Goal: Task Accomplishment & Management: Manage account settings

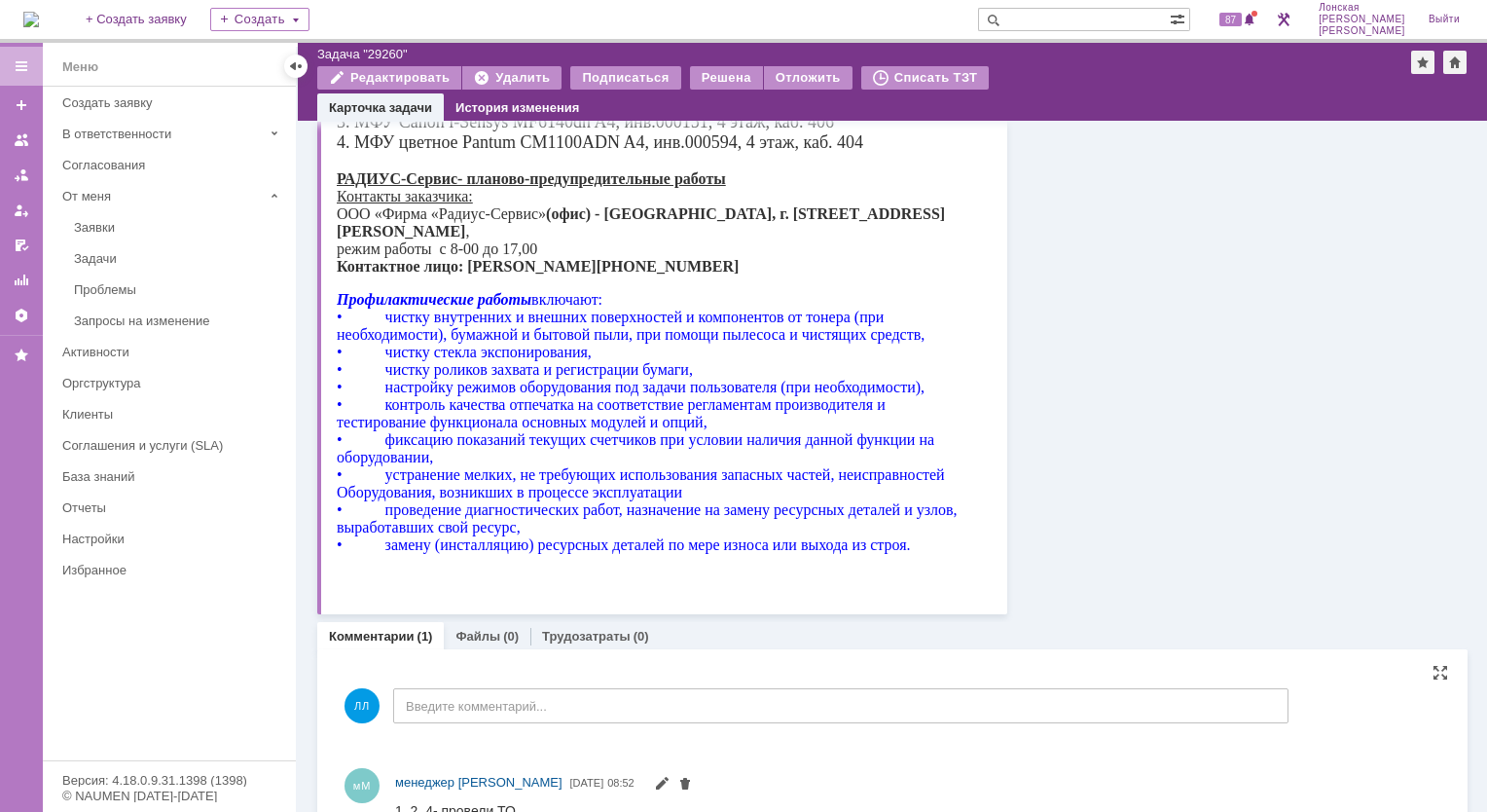
scroll to position [439, 0]
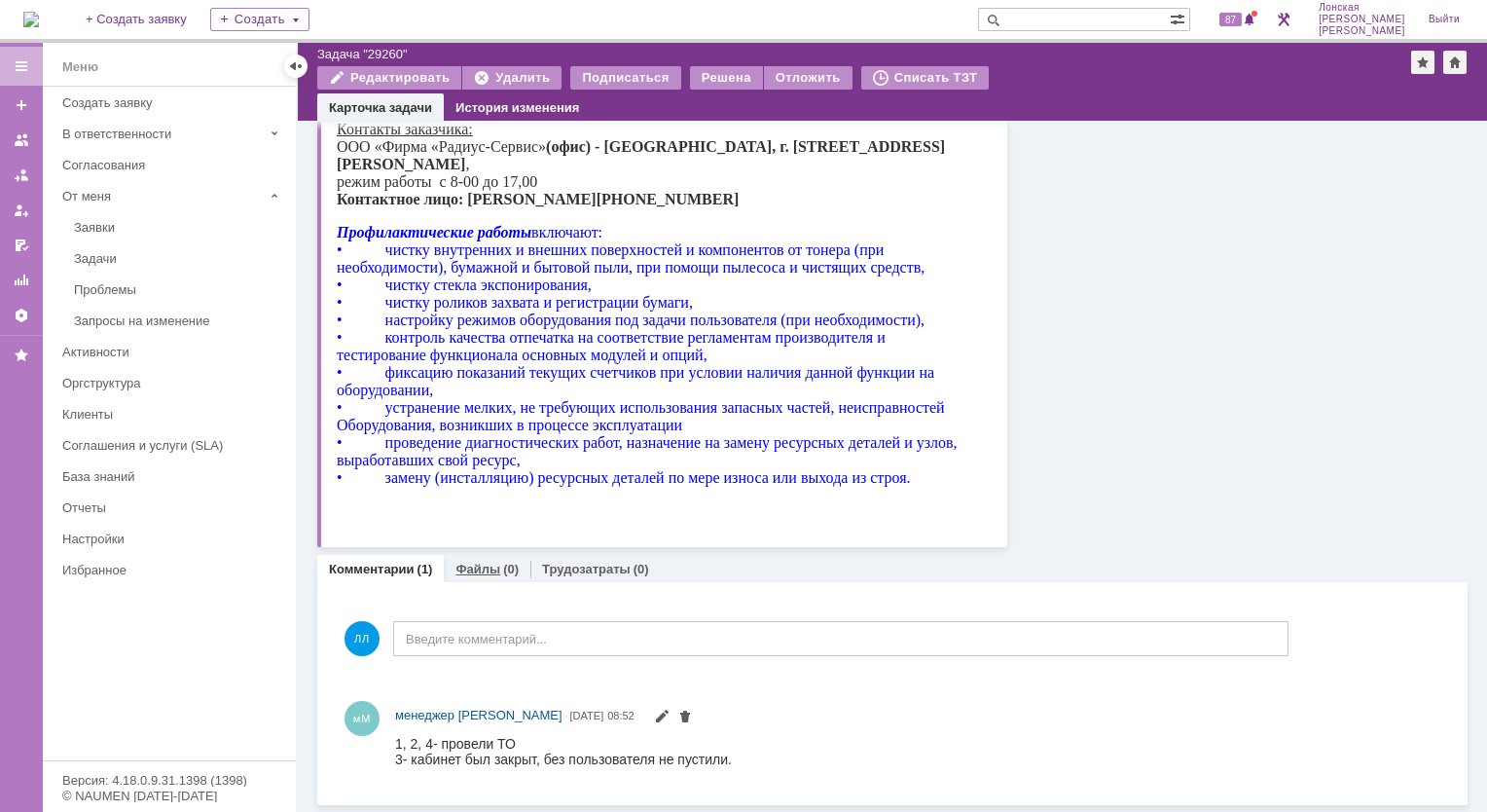
click at [486, 572] on link "Файлы" at bounding box center [478, 568] width 45 height 15
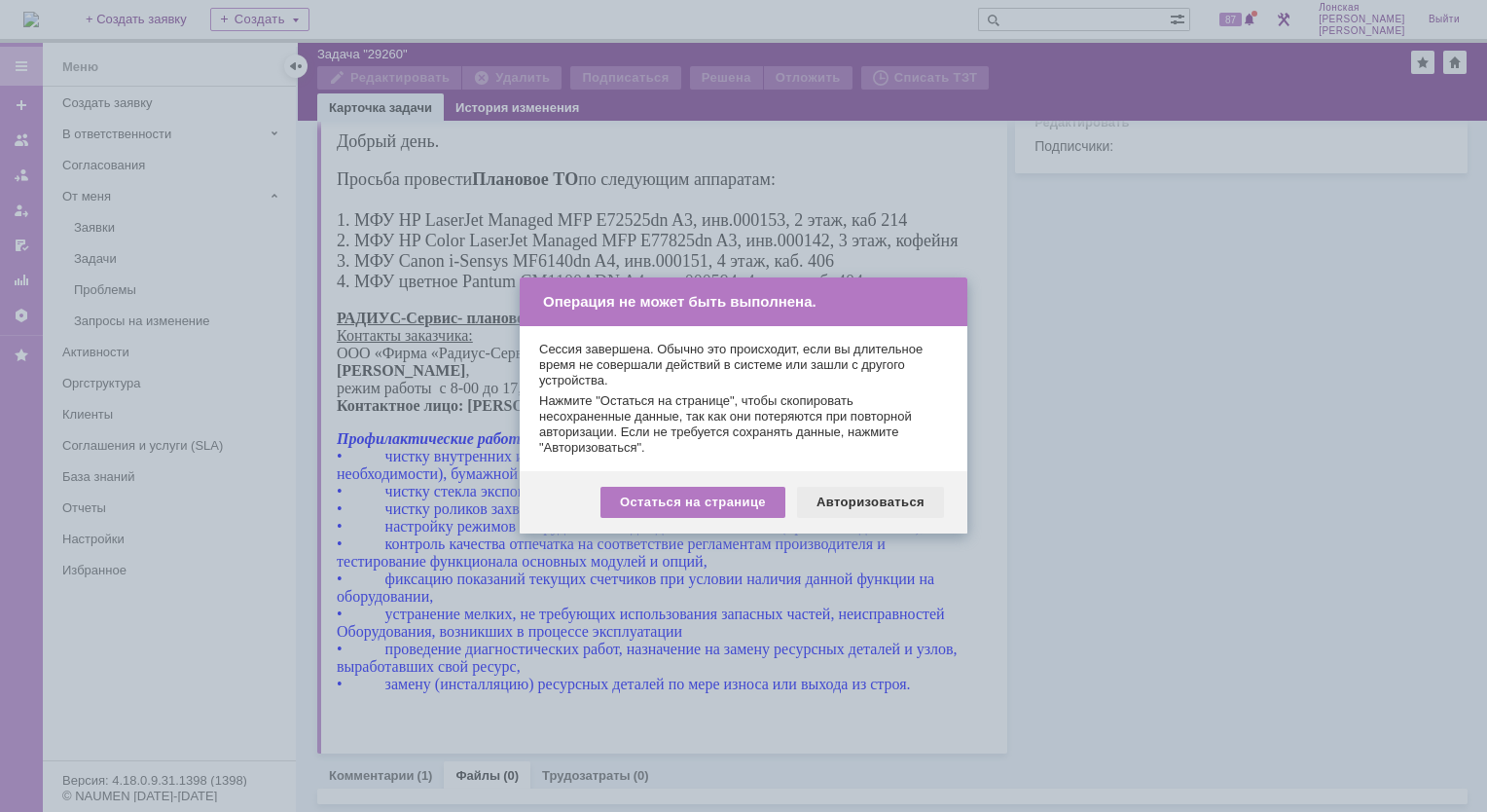
click at [887, 508] on div "Авторизоваться" at bounding box center [871, 502] width 147 height 31
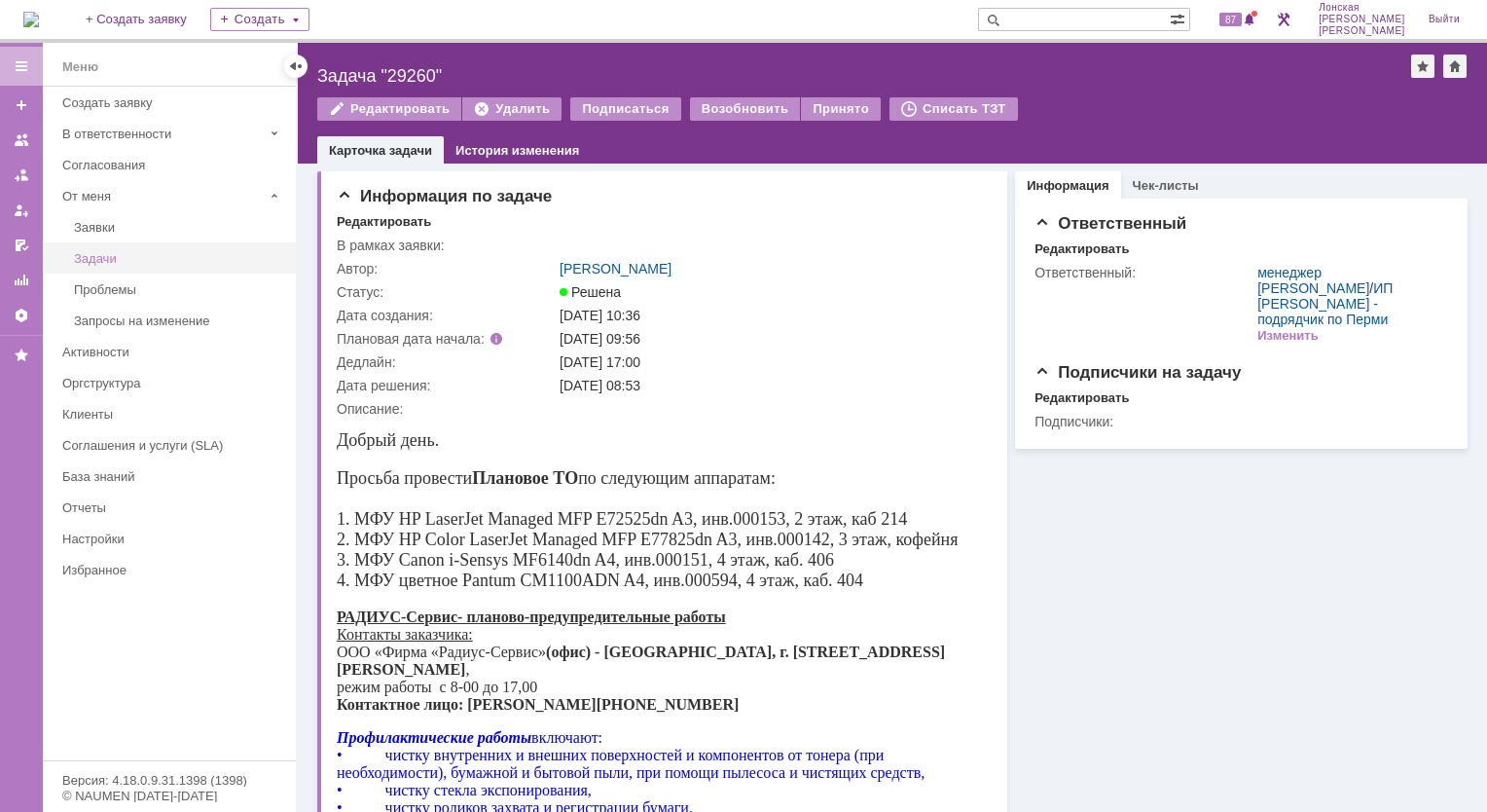
click at [125, 254] on div "Задачи" at bounding box center [179, 258] width 210 height 15
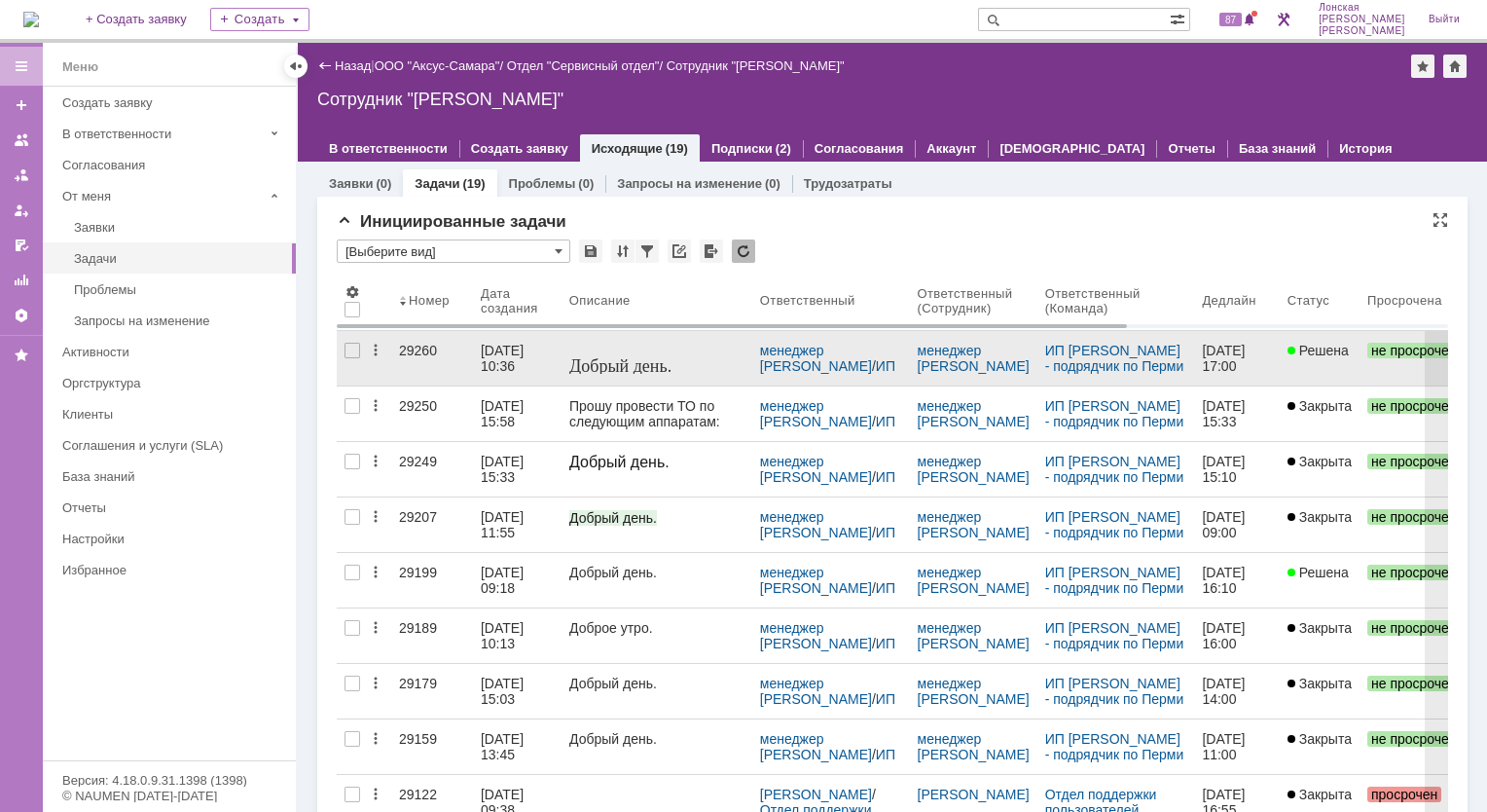
click at [413, 348] on div "29260" at bounding box center [432, 350] width 67 height 16
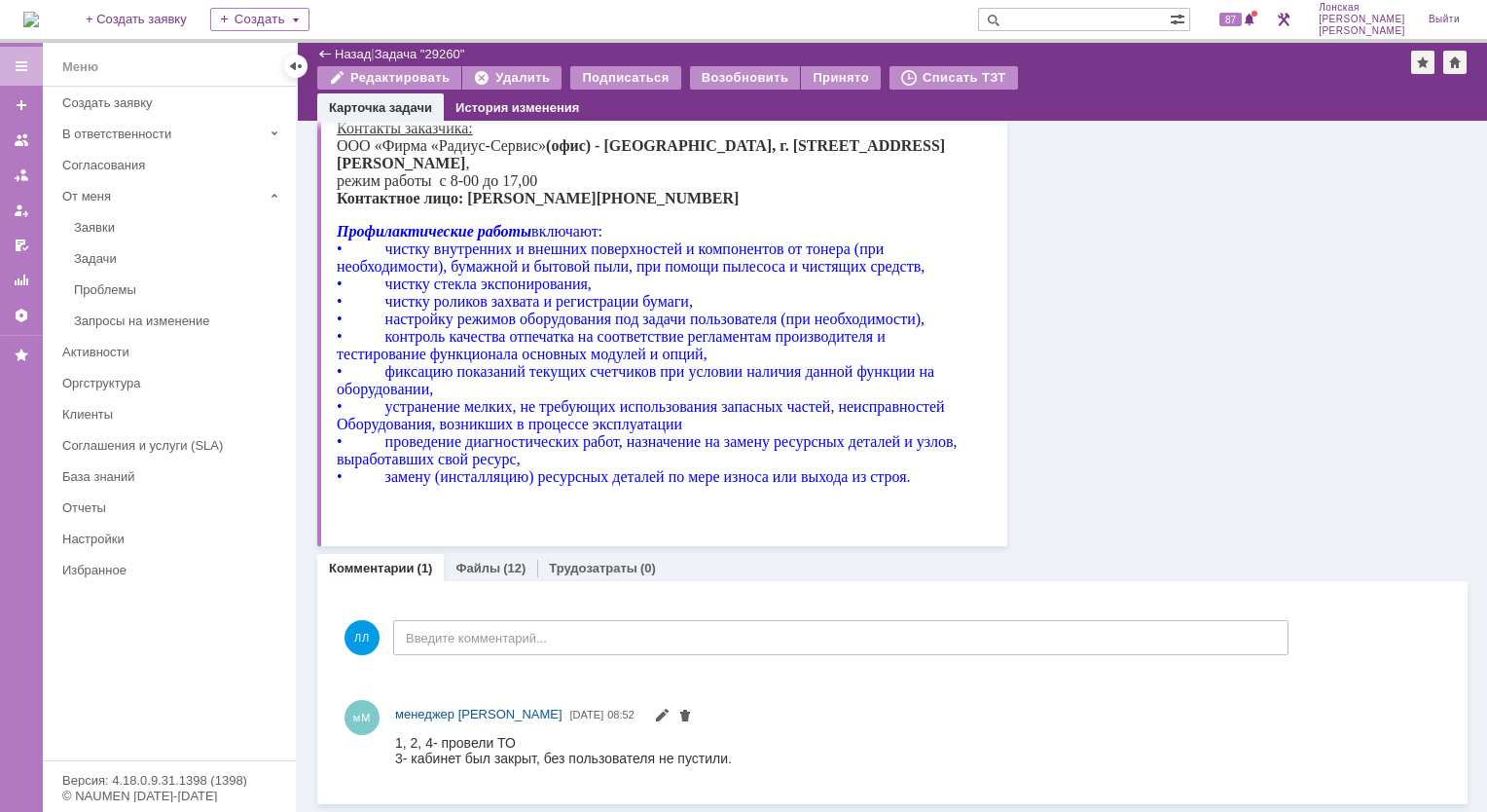
scroll to position [463, 0]
click at [503, 564] on div "(12)" at bounding box center [514, 568] width 23 height 15
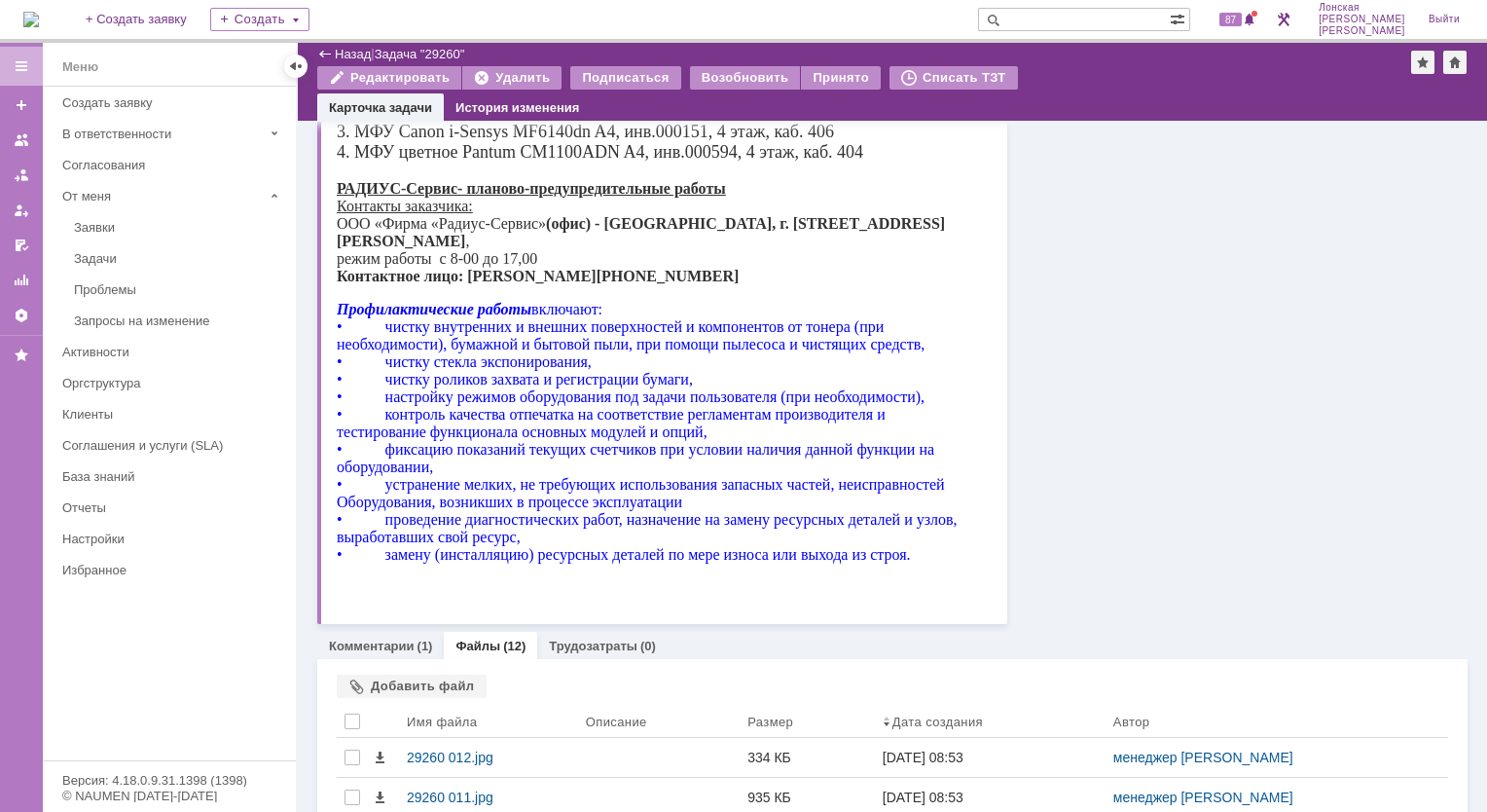
scroll to position [473, 0]
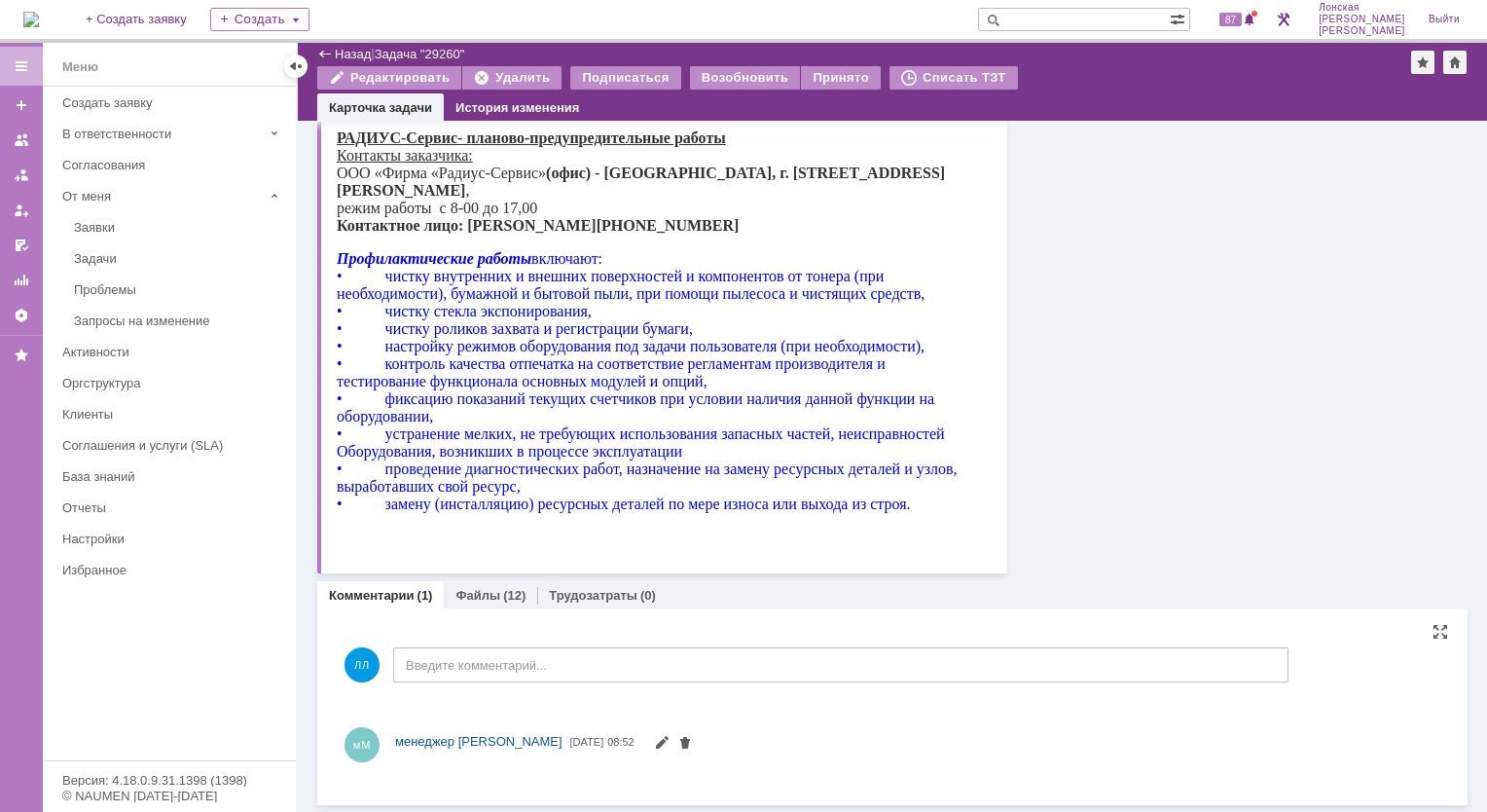
scroll to position [463, 0]
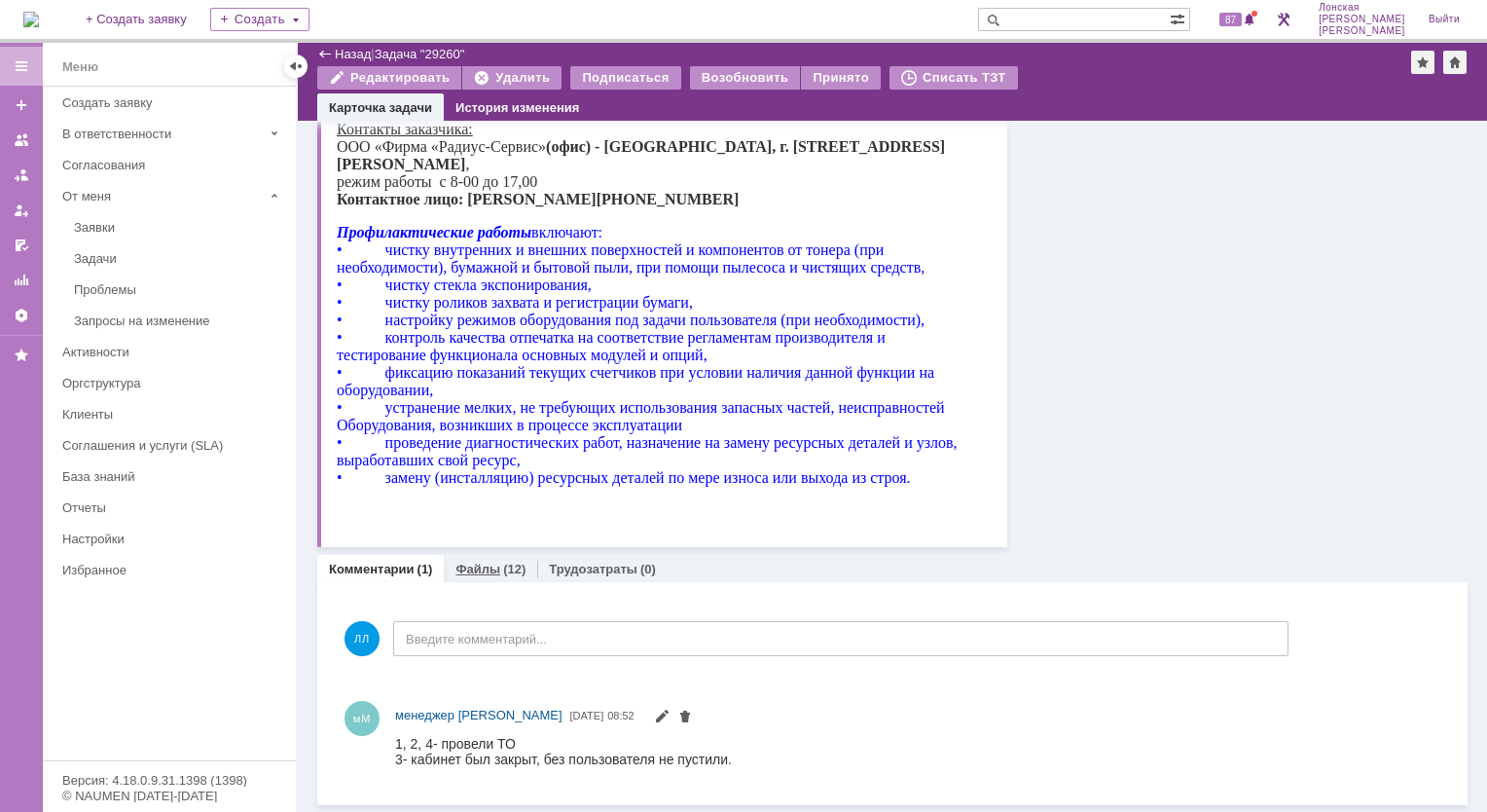
click at [495, 571] on div "Файлы (12)" at bounding box center [491, 568] width 70 height 13
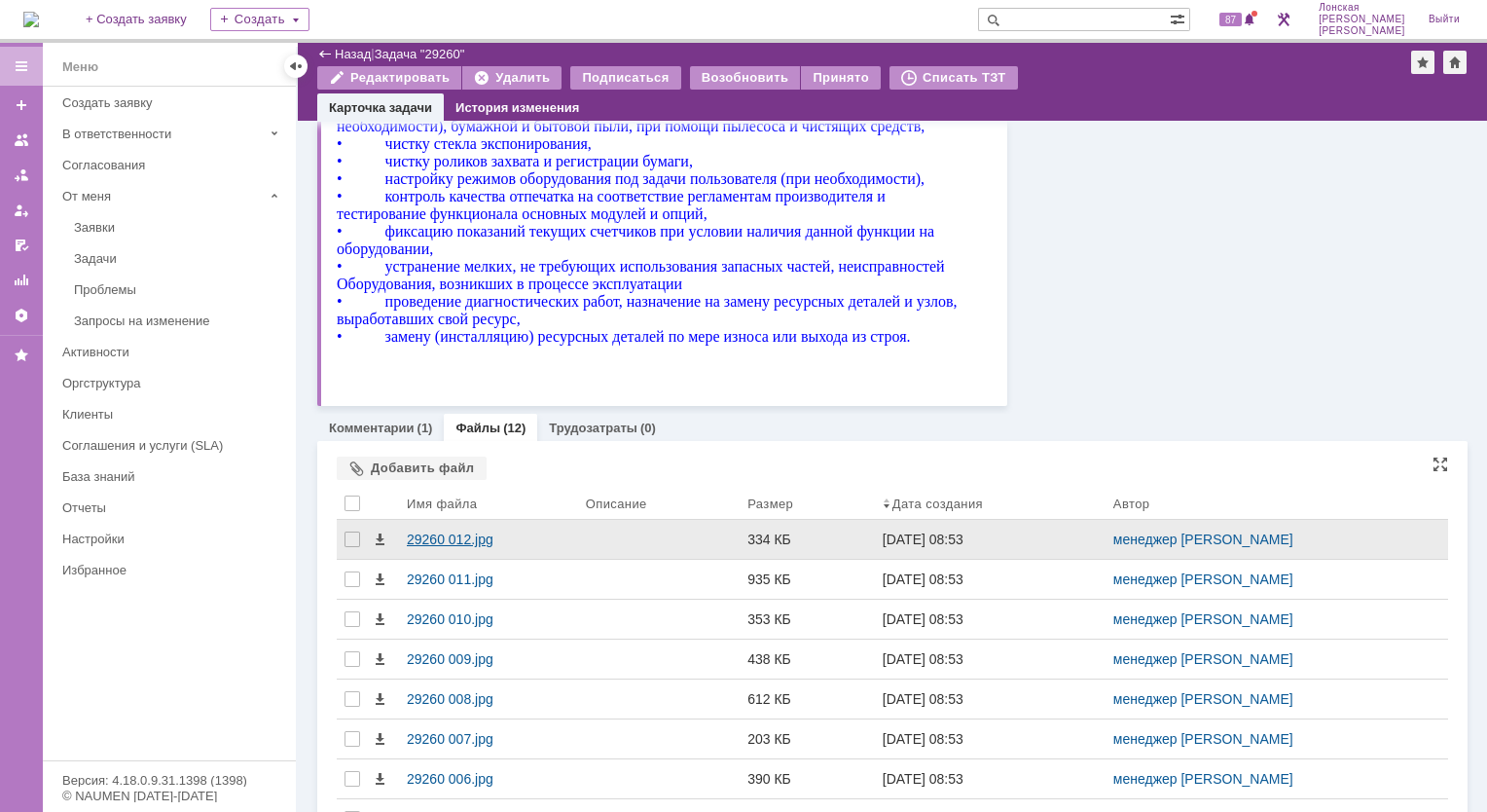
scroll to position [764, 0]
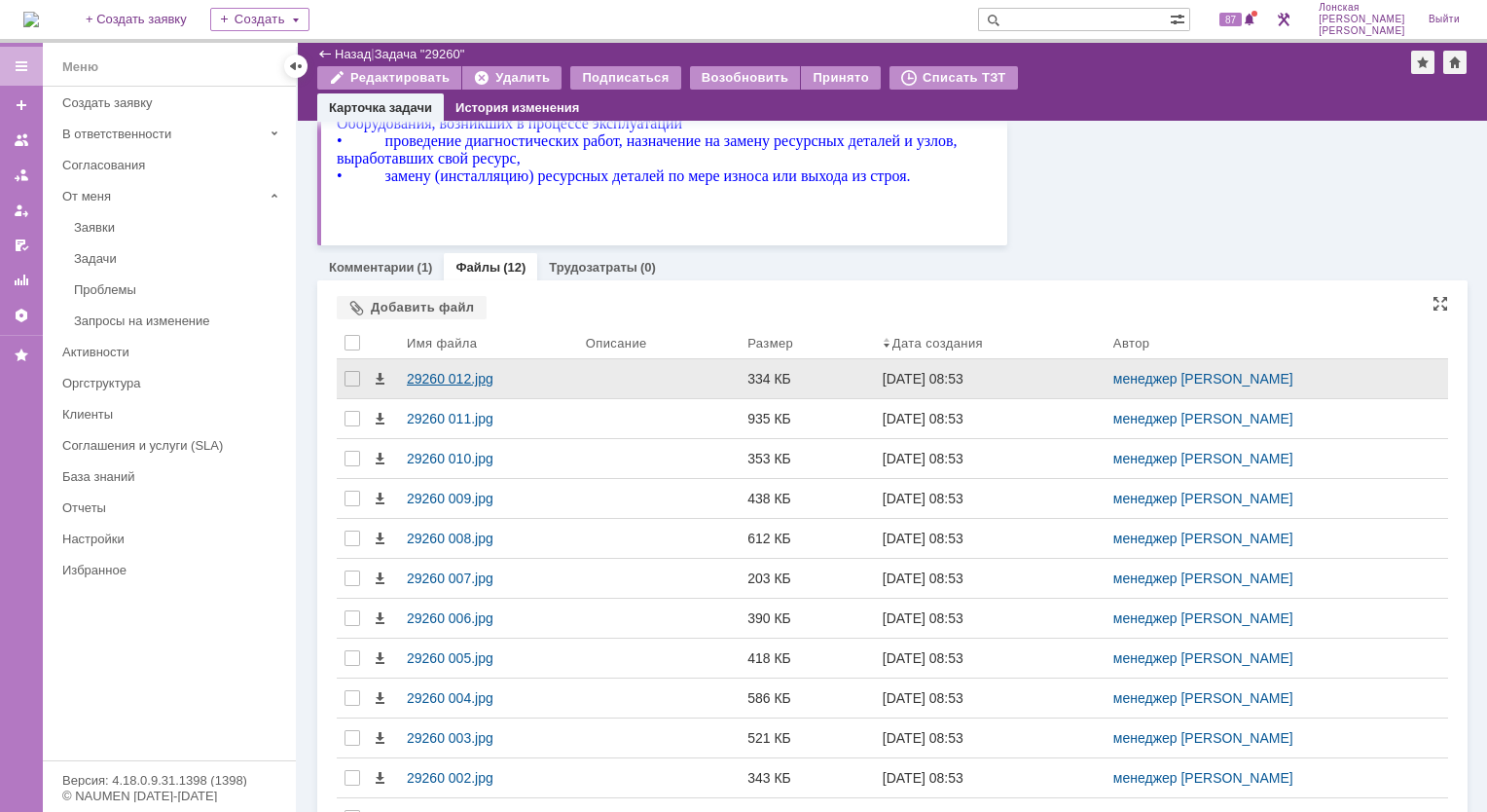
click at [428, 374] on div "29260 012.jpg" at bounding box center [488, 379] width 163 height 16
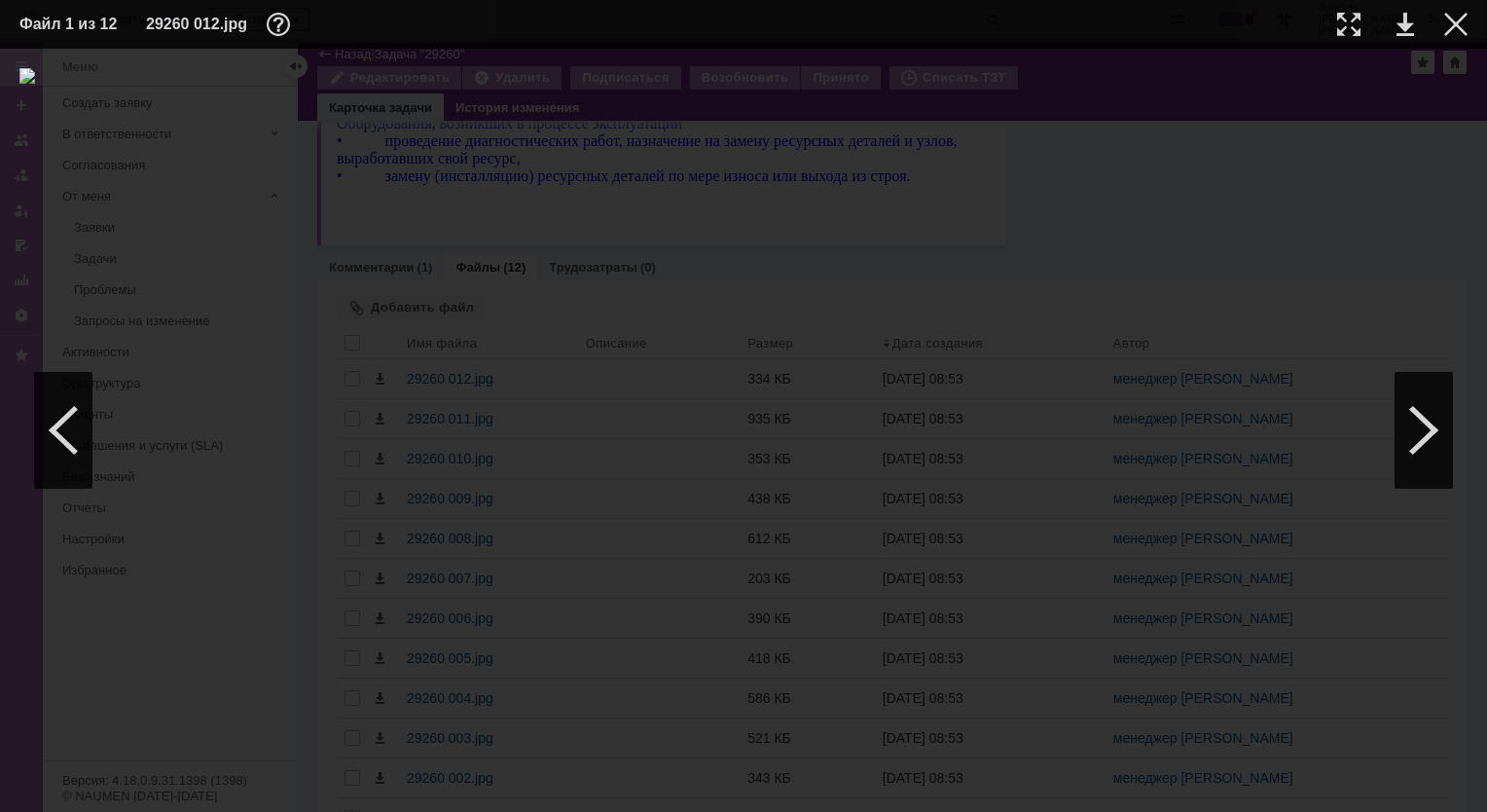
click at [1361, 29] on td at bounding box center [1387, 24] width 54 height 29
click at [1344, 25] on div at bounding box center [1349, 24] width 23 height 23
click at [1416, 446] on div at bounding box center [1424, 429] width 59 height 116
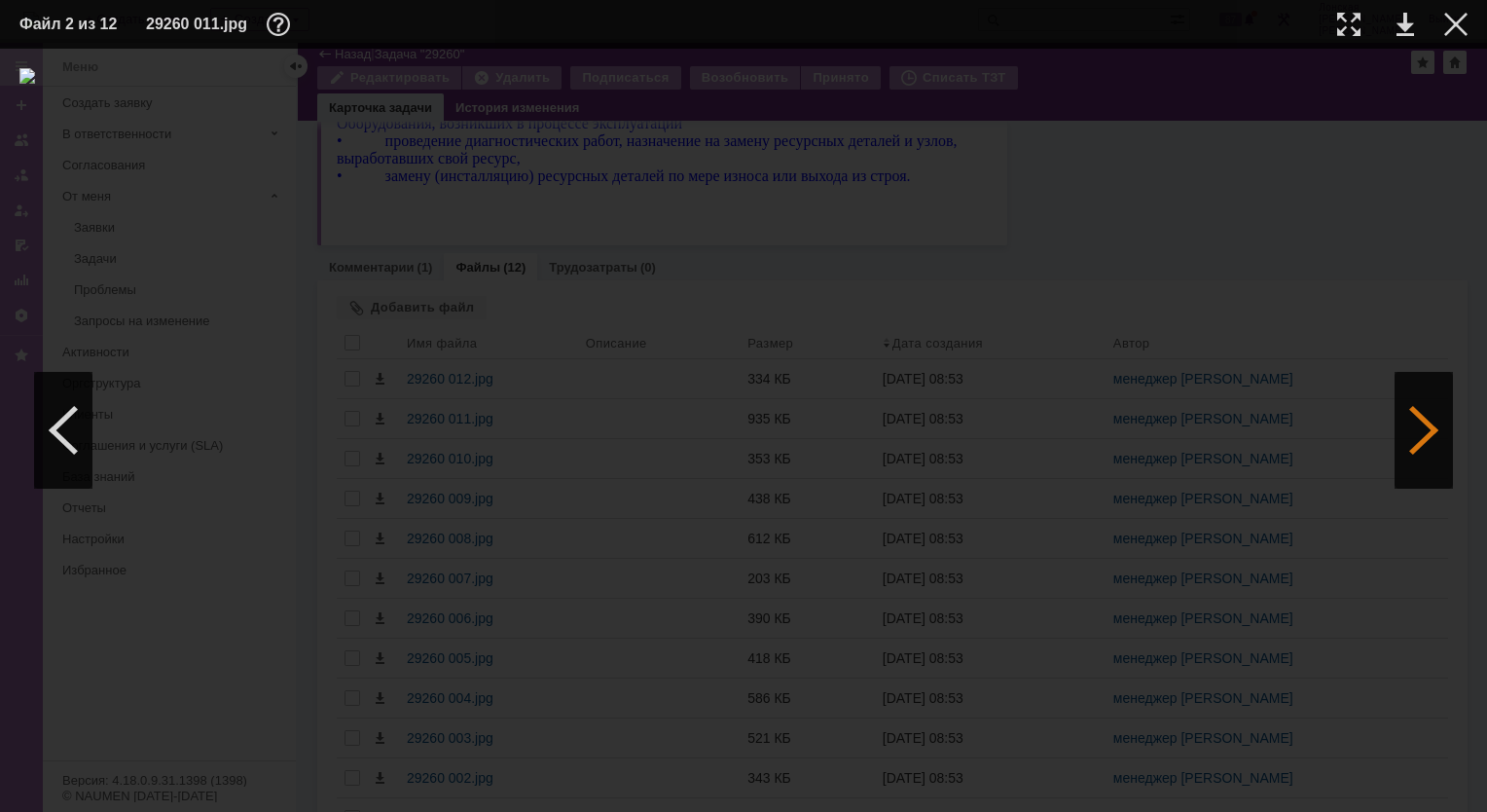
click at [1414, 446] on div at bounding box center [1424, 429] width 59 height 116
click at [1354, 21] on div at bounding box center [1349, 24] width 23 height 23
click at [1422, 438] on div at bounding box center [1424, 429] width 59 height 116
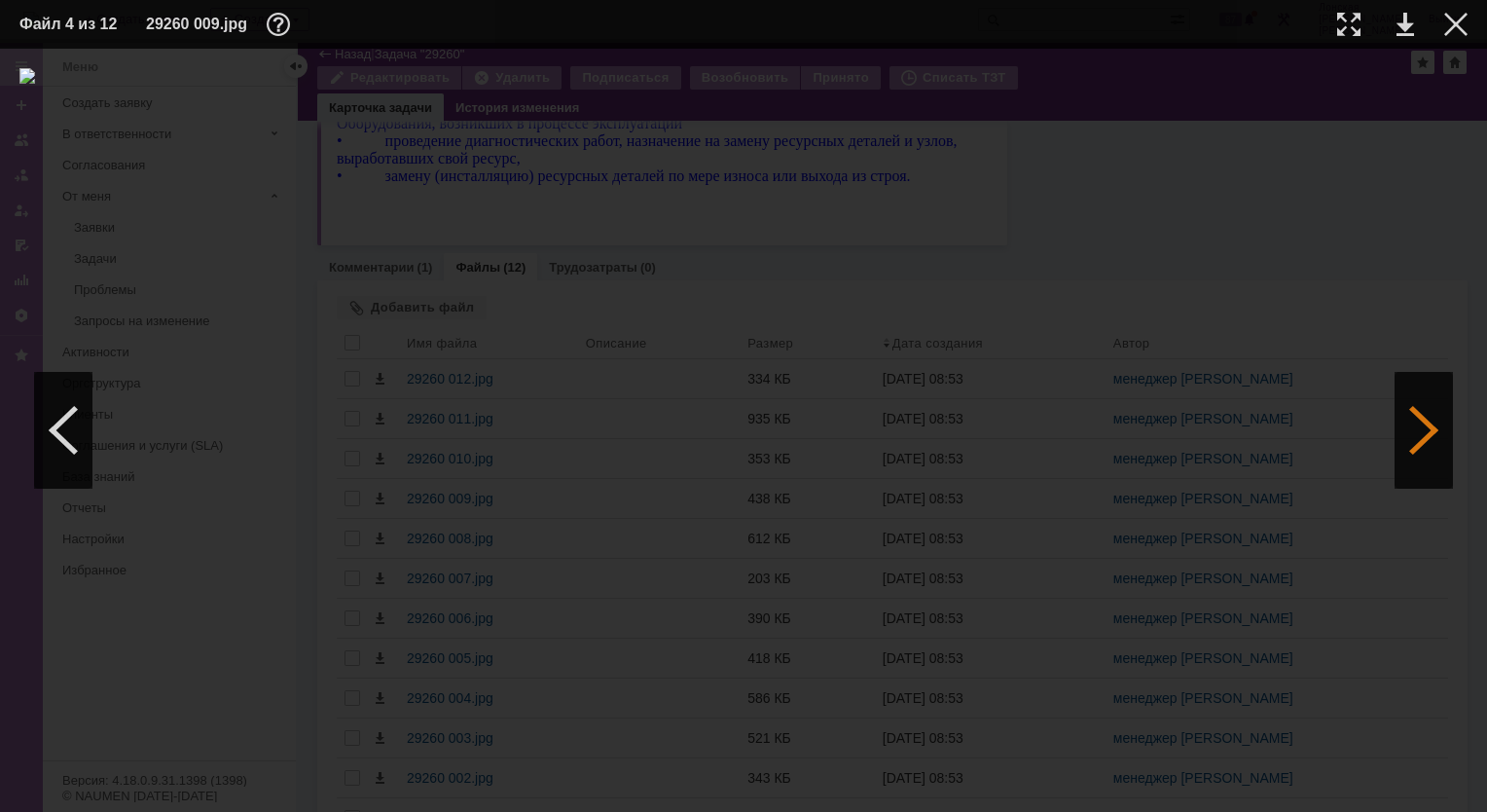
click at [1414, 442] on div at bounding box center [1424, 429] width 59 height 116
click at [1352, 38] on td at bounding box center [1333, 24] width 54 height 29
click at [1346, 25] on div at bounding box center [1349, 24] width 23 height 23
click at [87, 460] on div at bounding box center [64, 429] width 59 height 116
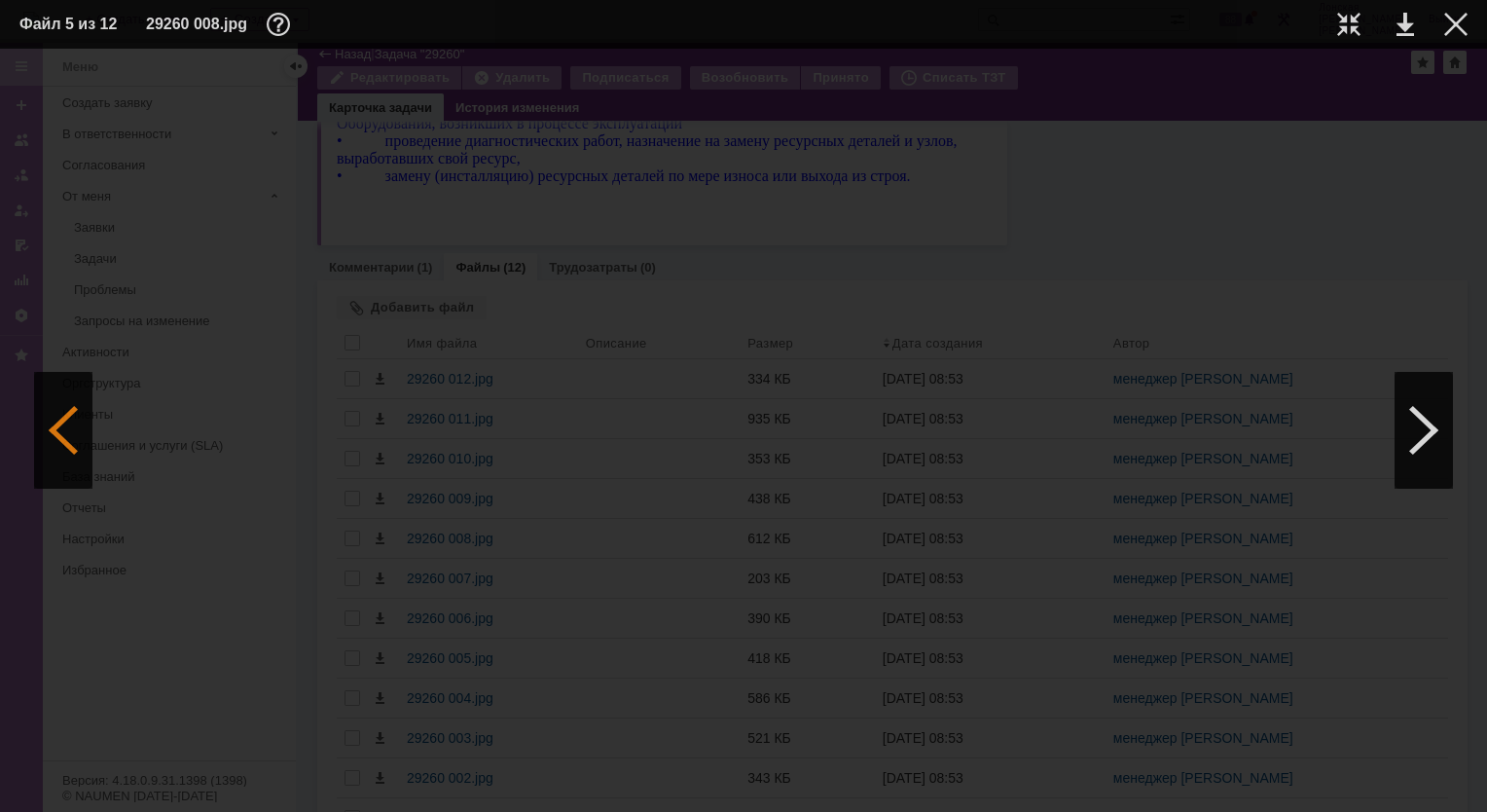
scroll to position [0, 0]
click at [1352, 21] on div at bounding box center [1349, 24] width 23 height 23
click at [75, 438] on div at bounding box center [64, 429] width 59 height 116
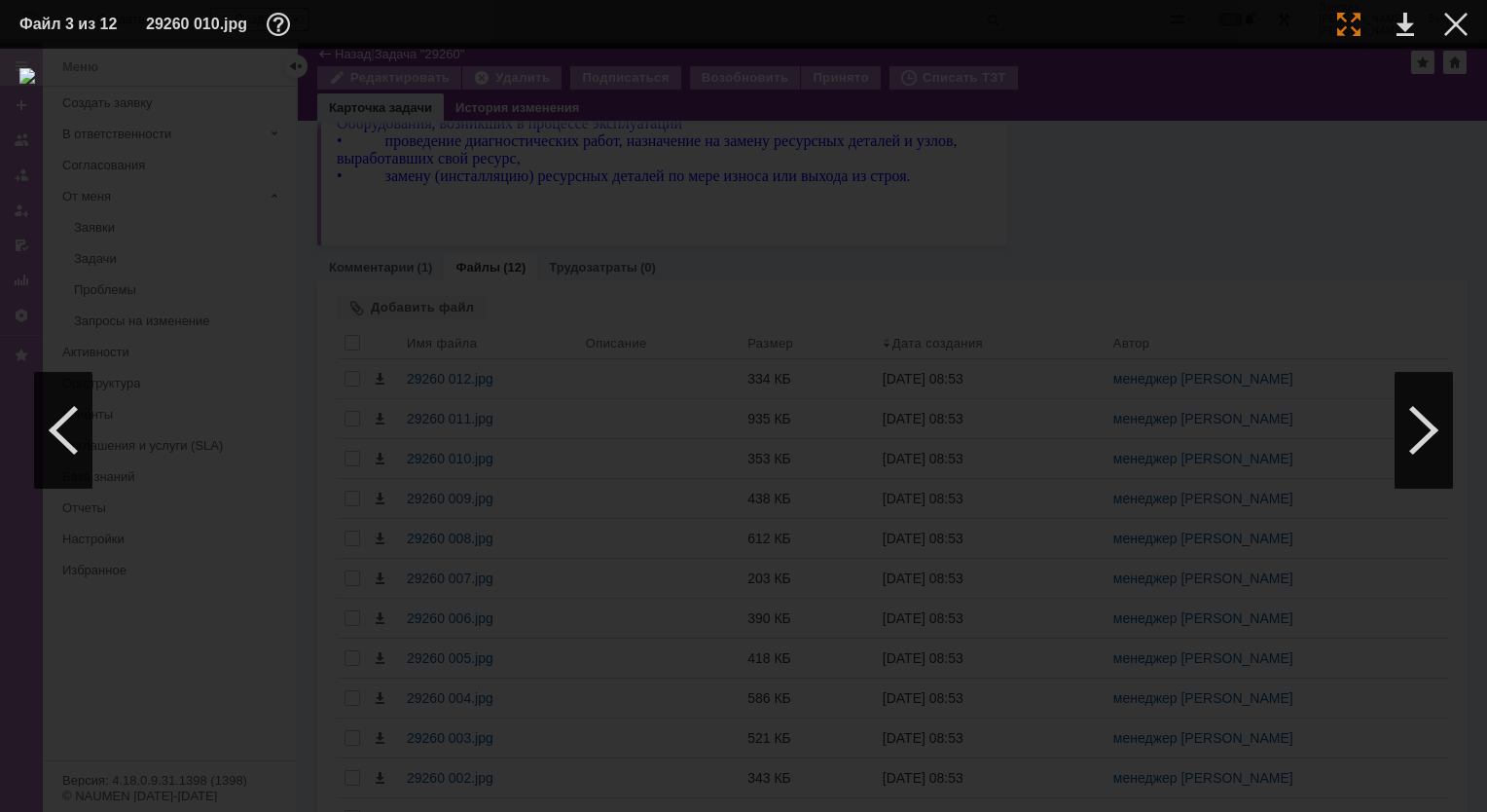
click at [1347, 18] on div at bounding box center [1349, 24] width 23 height 23
click at [1418, 424] on div at bounding box center [1424, 429] width 59 height 116
click at [1410, 419] on div at bounding box center [1424, 429] width 59 height 116
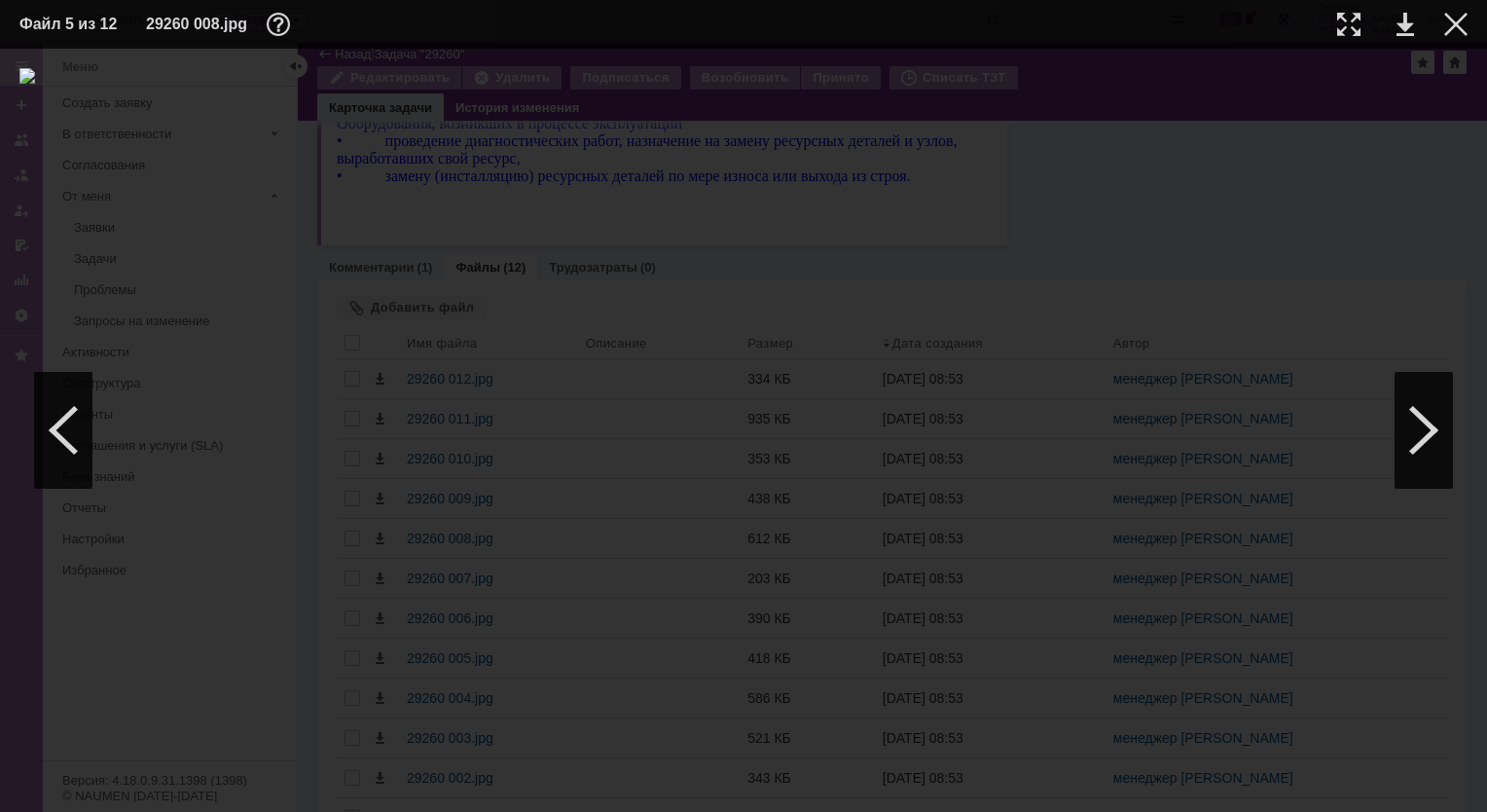
click at [837, 211] on img at bounding box center [744, 430] width 1448 height 724
click at [78, 402] on div at bounding box center [64, 429] width 59 height 116
click at [64, 400] on div at bounding box center [64, 429] width 59 height 116
click at [1354, 26] on div at bounding box center [1349, 24] width 23 height 23
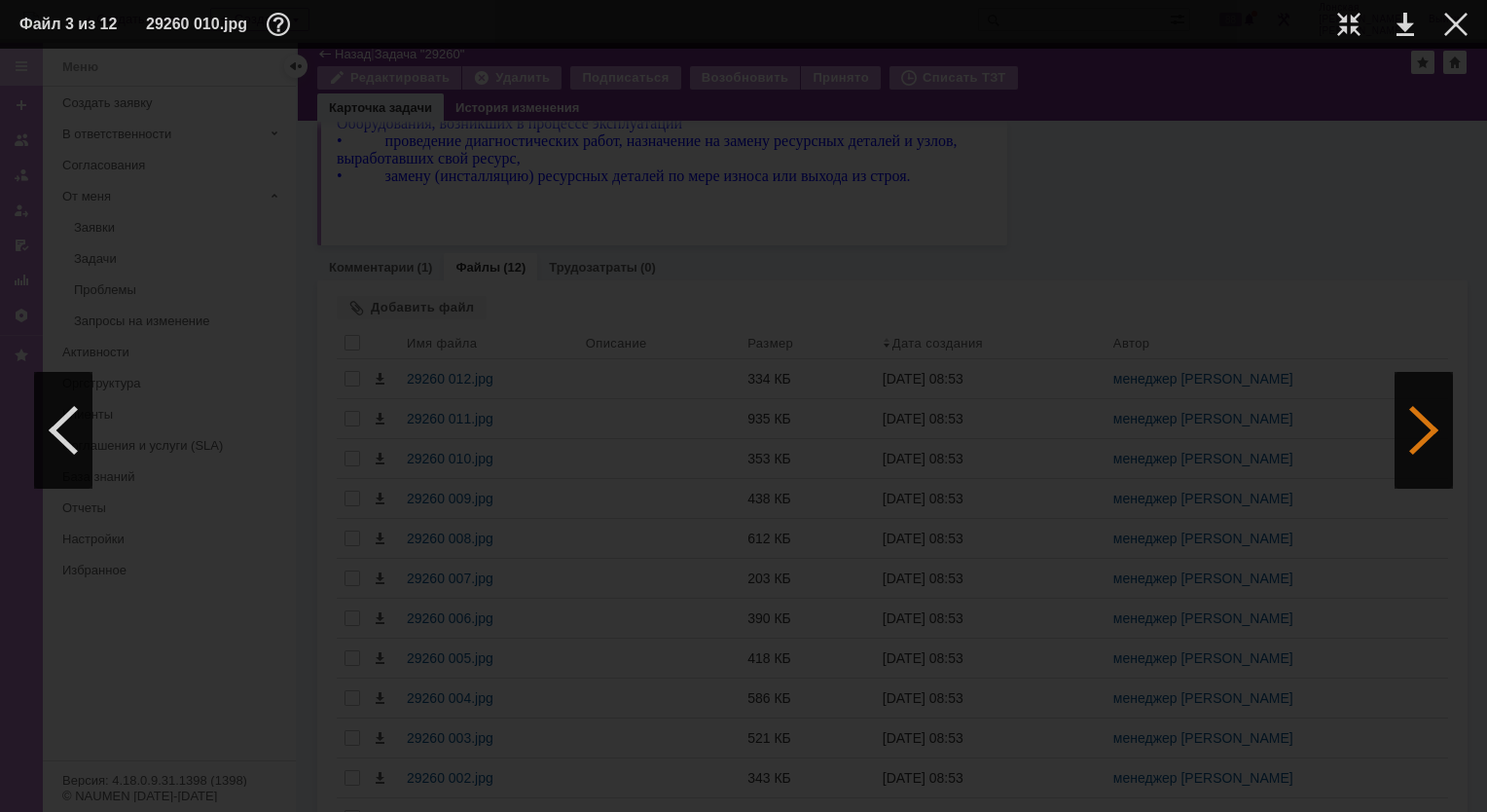
click at [1410, 452] on div at bounding box center [1424, 429] width 59 height 116
click at [1410, 446] on div at bounding box center [1424, 429] width 59 height 116
click at [1342, 24] on div at bounding box center [1349, 24] width 23 height 23
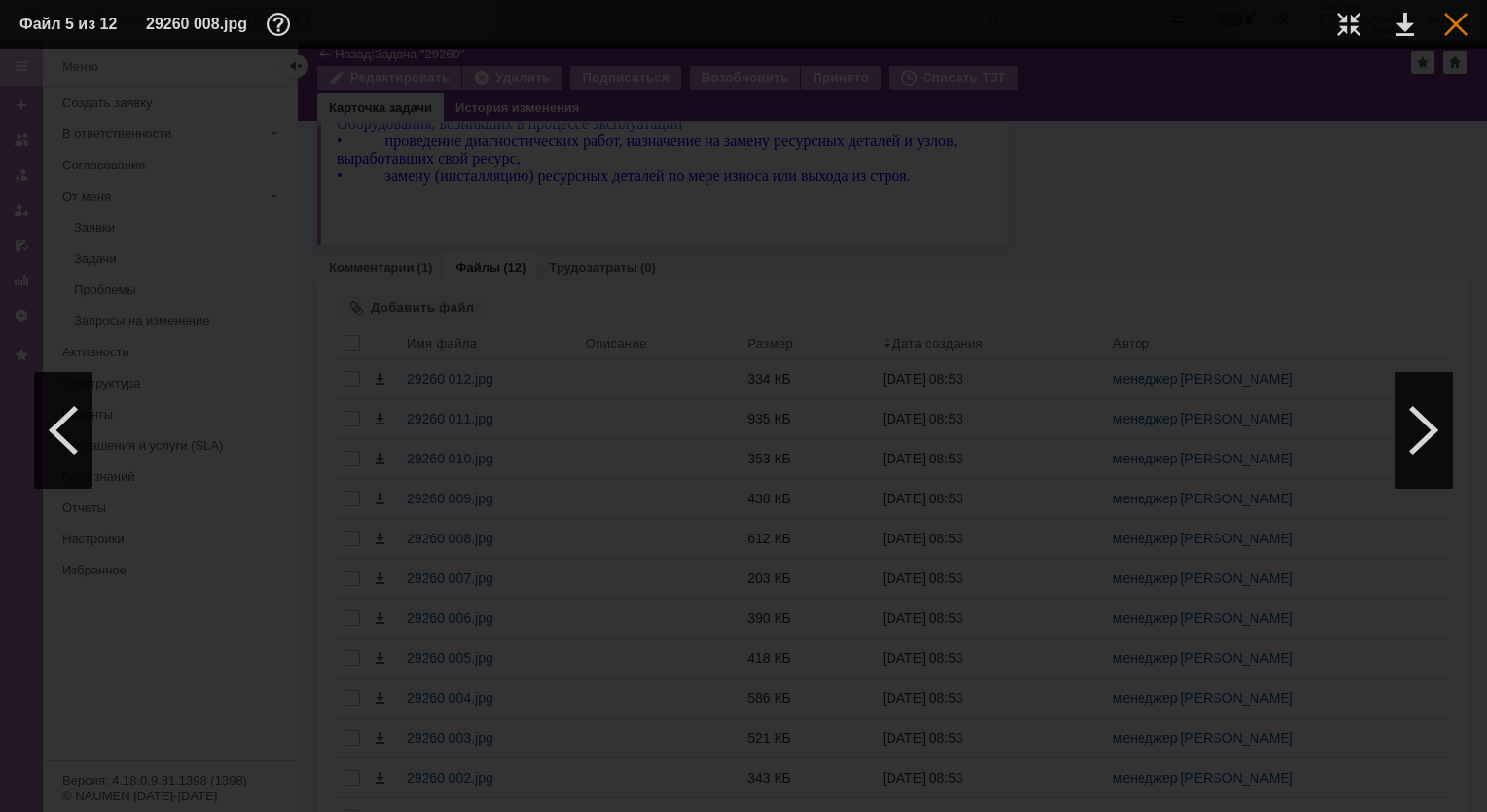
click at [1452, 29] on div at bounding box center [1456, 24] width 23 height 23
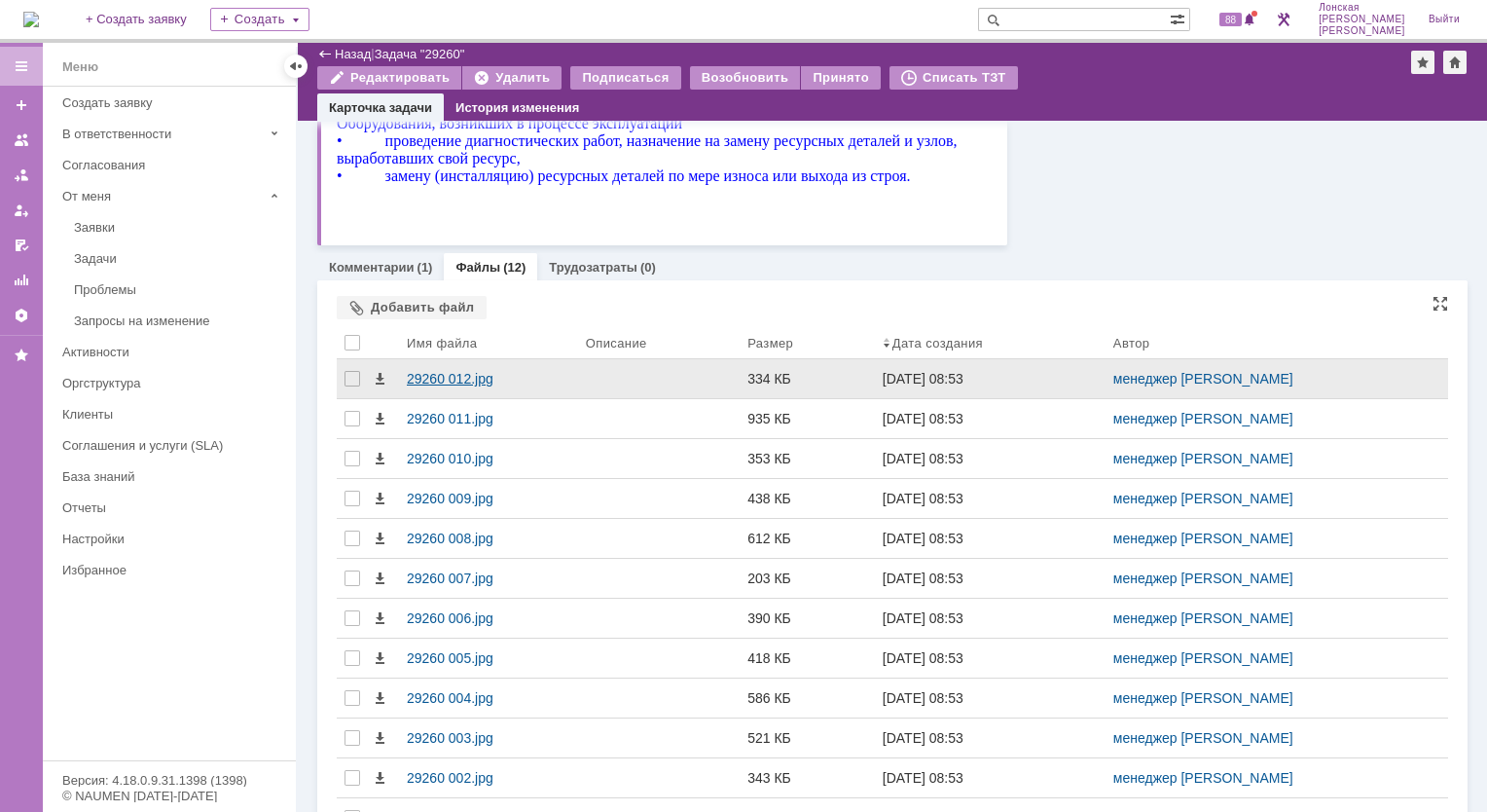
click at [472, 387] on div "29260 012.jpg" at bounding box center [488, 379] width 179 height 39
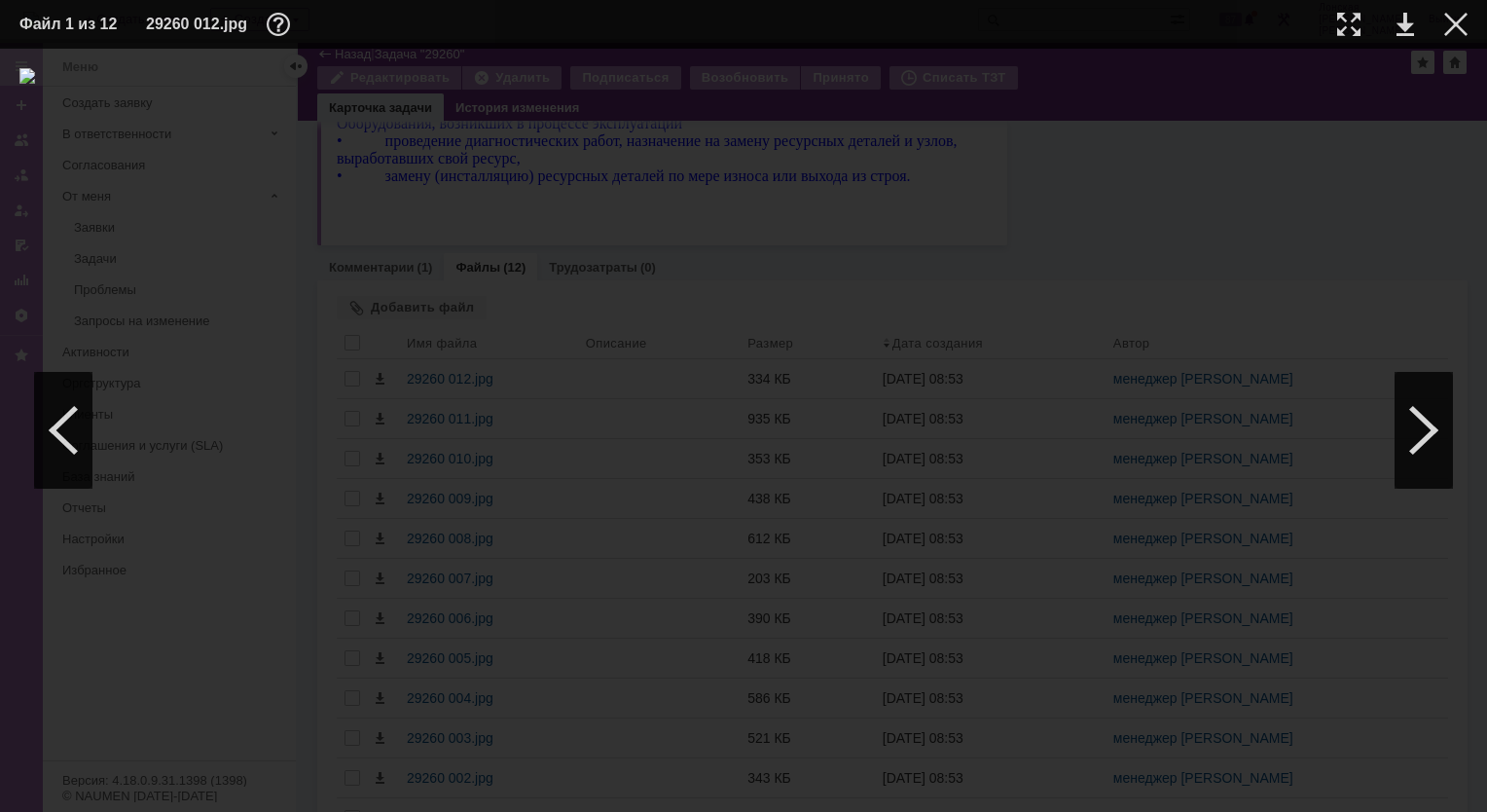
click at [773, 458] on img at bounding box center [744, 430] width 1448 height 724
click at [1360, 26] on tr "Файл 1 из 12 29260 012.jpg" at bounding box center [744, 24] width 1448 height 29
click at [1347, 25] on div at bounding box center [1349, 24] width 23 height 23
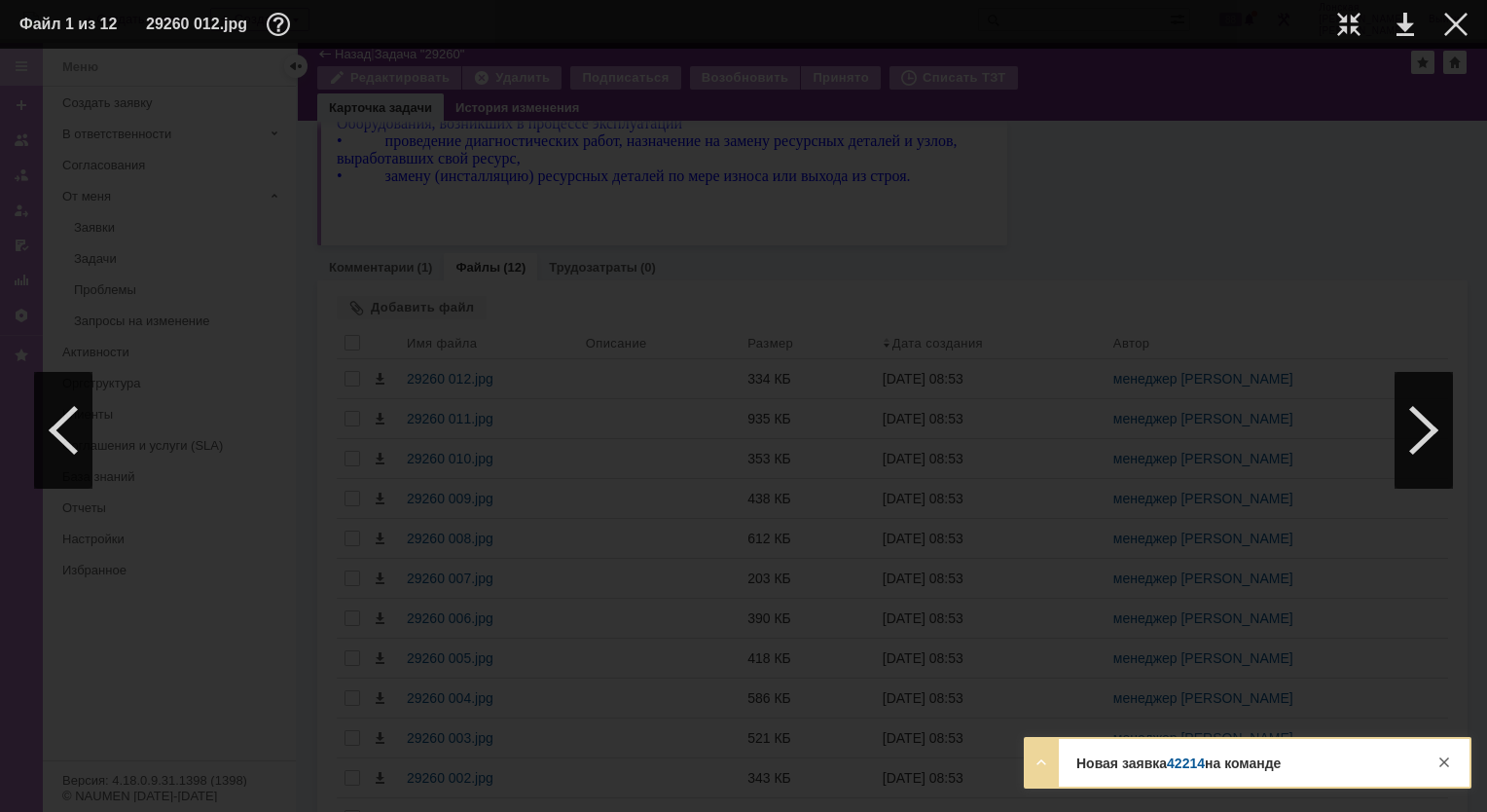
scroll to position [973, 70]
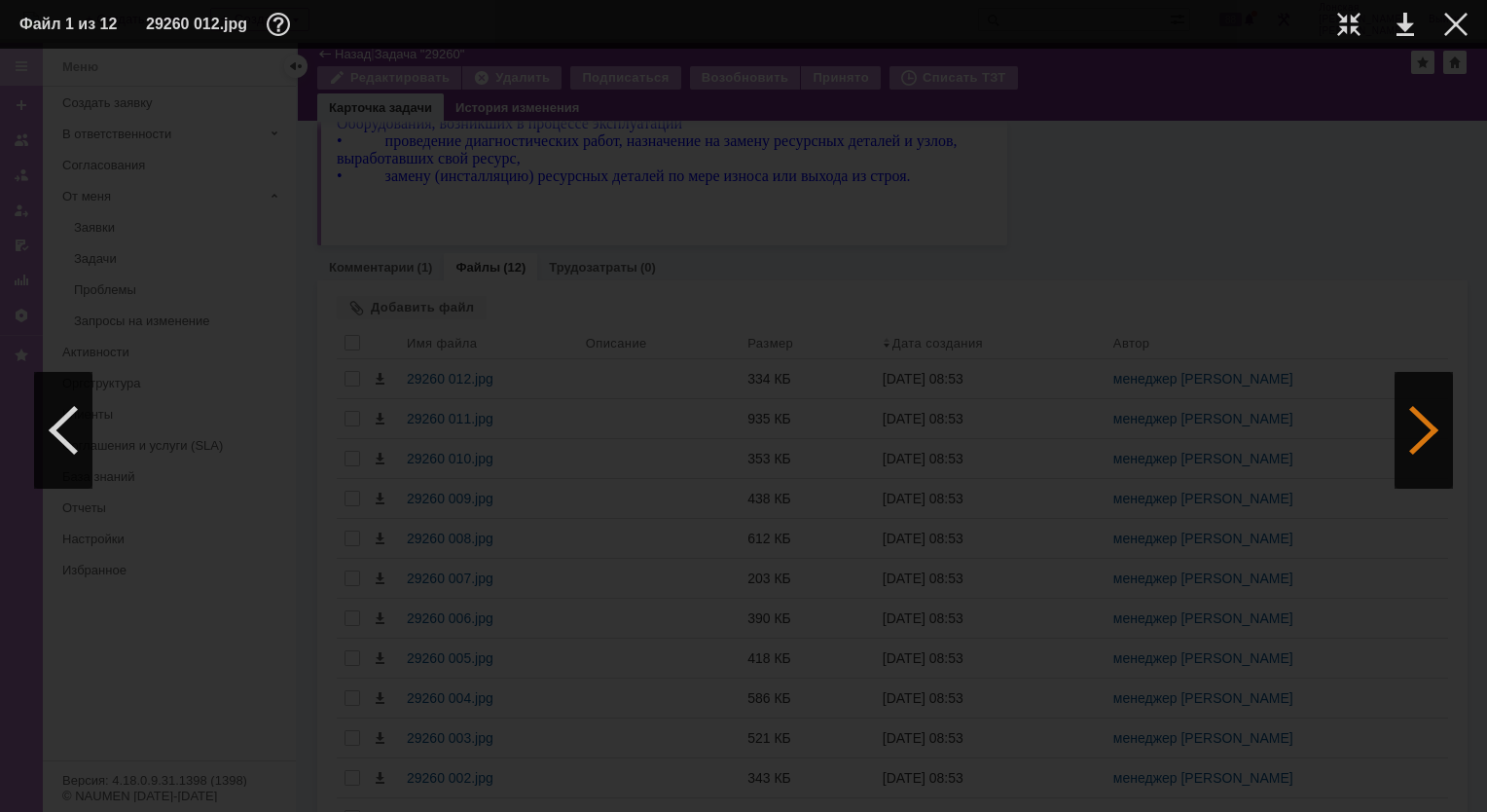
click at [1439, 424] on div at bounding box center [1424, 429] width 59 height 116
click at [1436, 423] on div at bounding box center [1424, 429] width 59 height 116
click at [84, 446] on div at bounding box center [64, 429] width 59 height 116
click at [1418, 415] on div at bounding box center [1424, 429] width 59 height 116
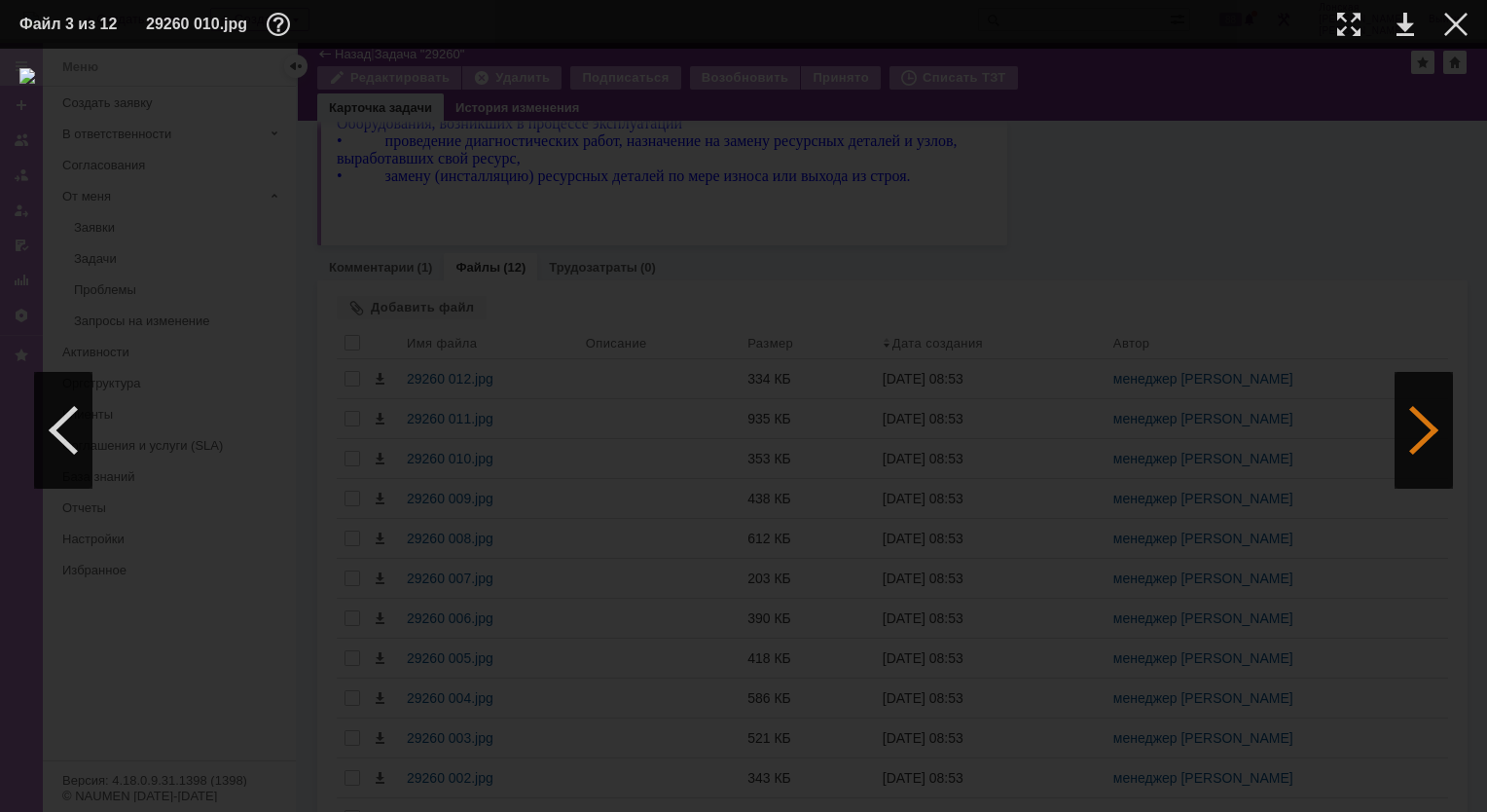
click at [1418, 415] on div at bounding box center [1424, 429] width 59 height 116
click at [1414, 419] on div at bounding box center [1424, 429] width 59 height 116
click at [1413, 419] on div at bounding box center [1424, 429] width 59 height 116
click at [1407, 409] on div at bounding box center [1424, 429] width 59 height 116
click at [1339, 32] on div at bounding box center [1349, 24] width 23 height 23
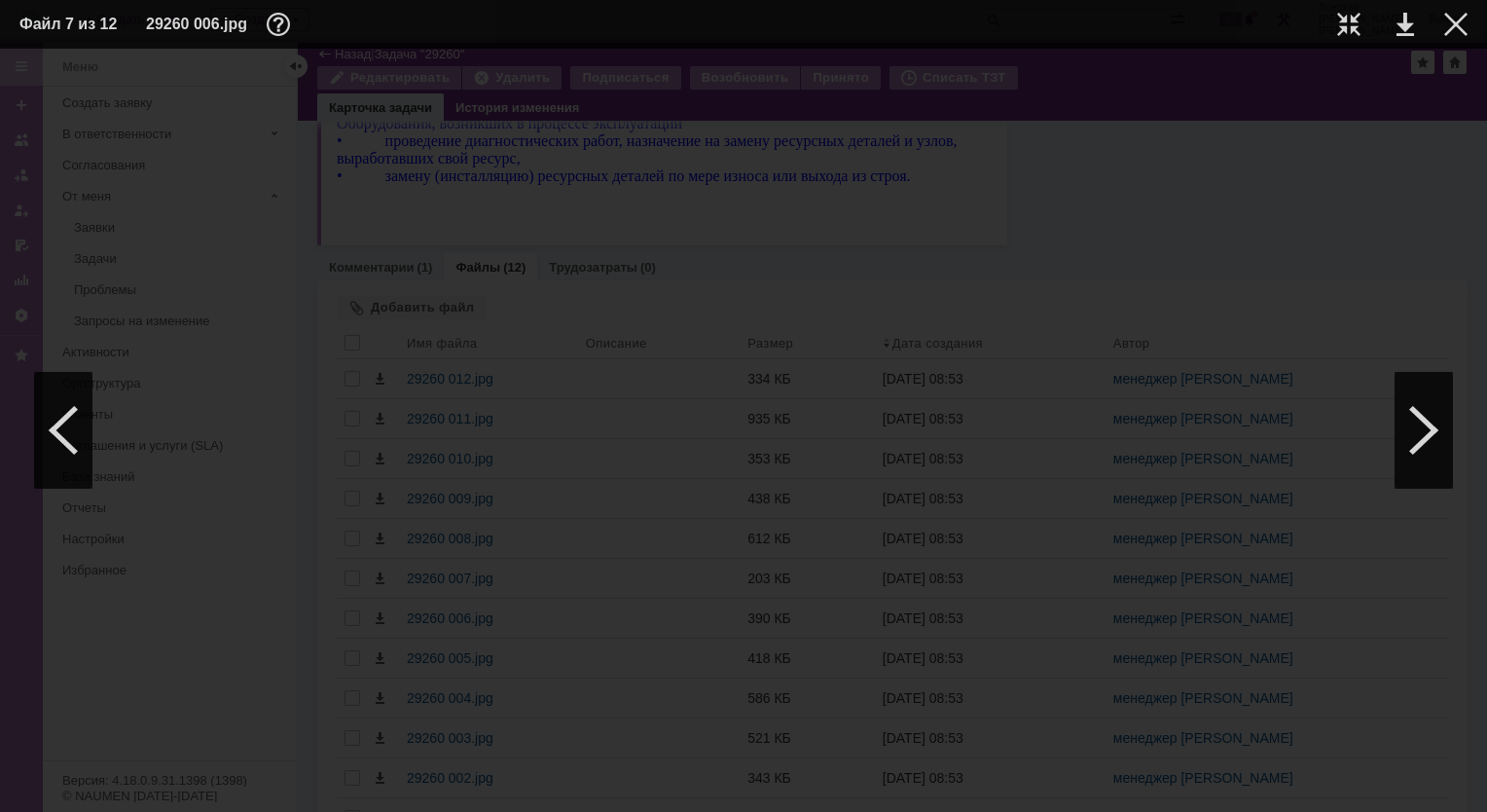
scroll to position [1145, 70]
click at [1425, 434] on div at bounding box center [1424, 429] width 59 height 116
click at [86, 399] on div at bounding box center [64, 429] width 59 height 116
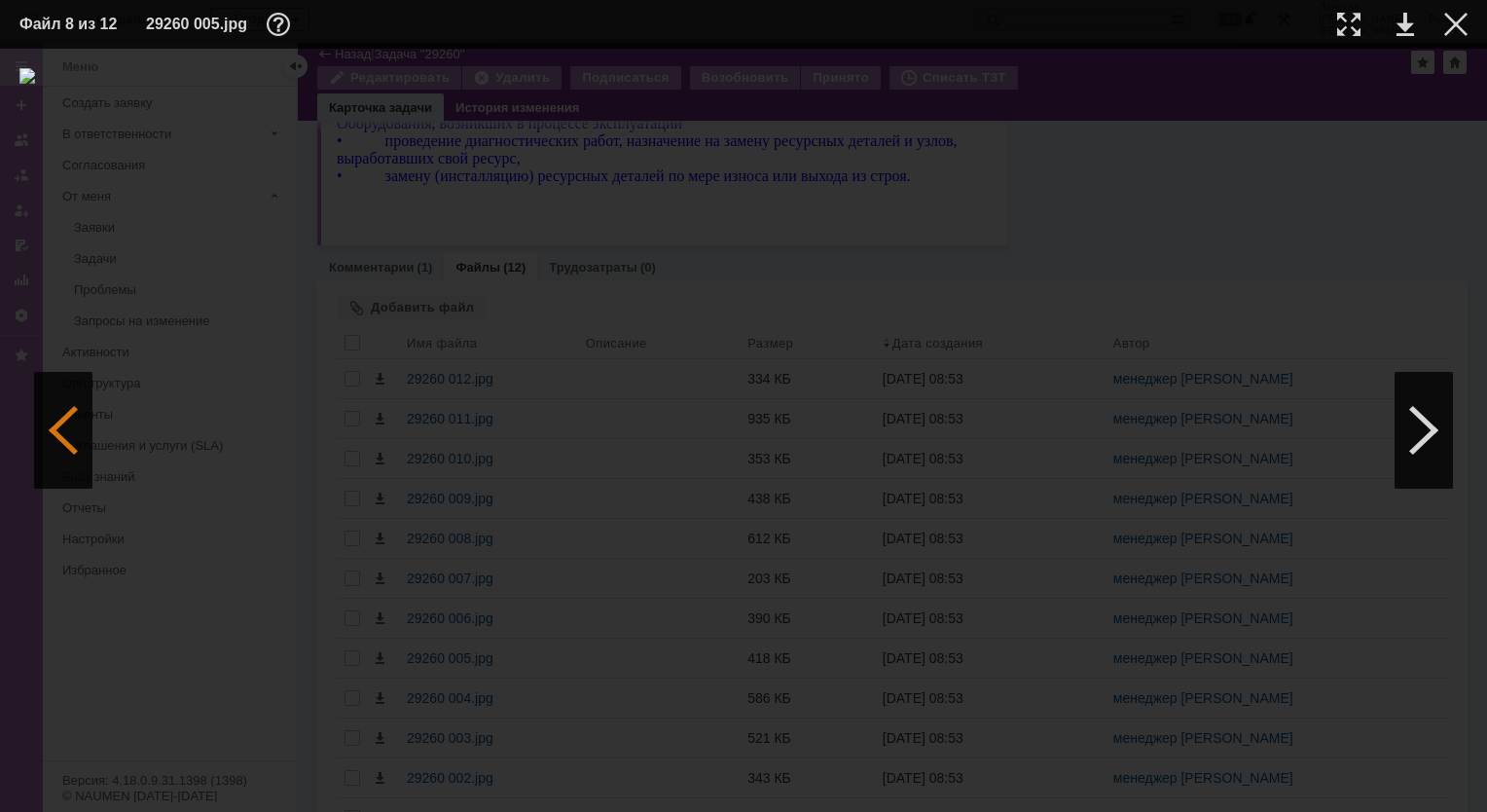
click at [85, 400] on div at bounding box center [64, 429] width 59 height 116
click at [81, 400] on div at bounding box center [64, 429] width 59 height 116
click at [1428, 444] on div at bounding box center [1424, 429] width 59 height 116
click at [1405, 447] on div at bounding box center [1424, 429] width 59 height 116
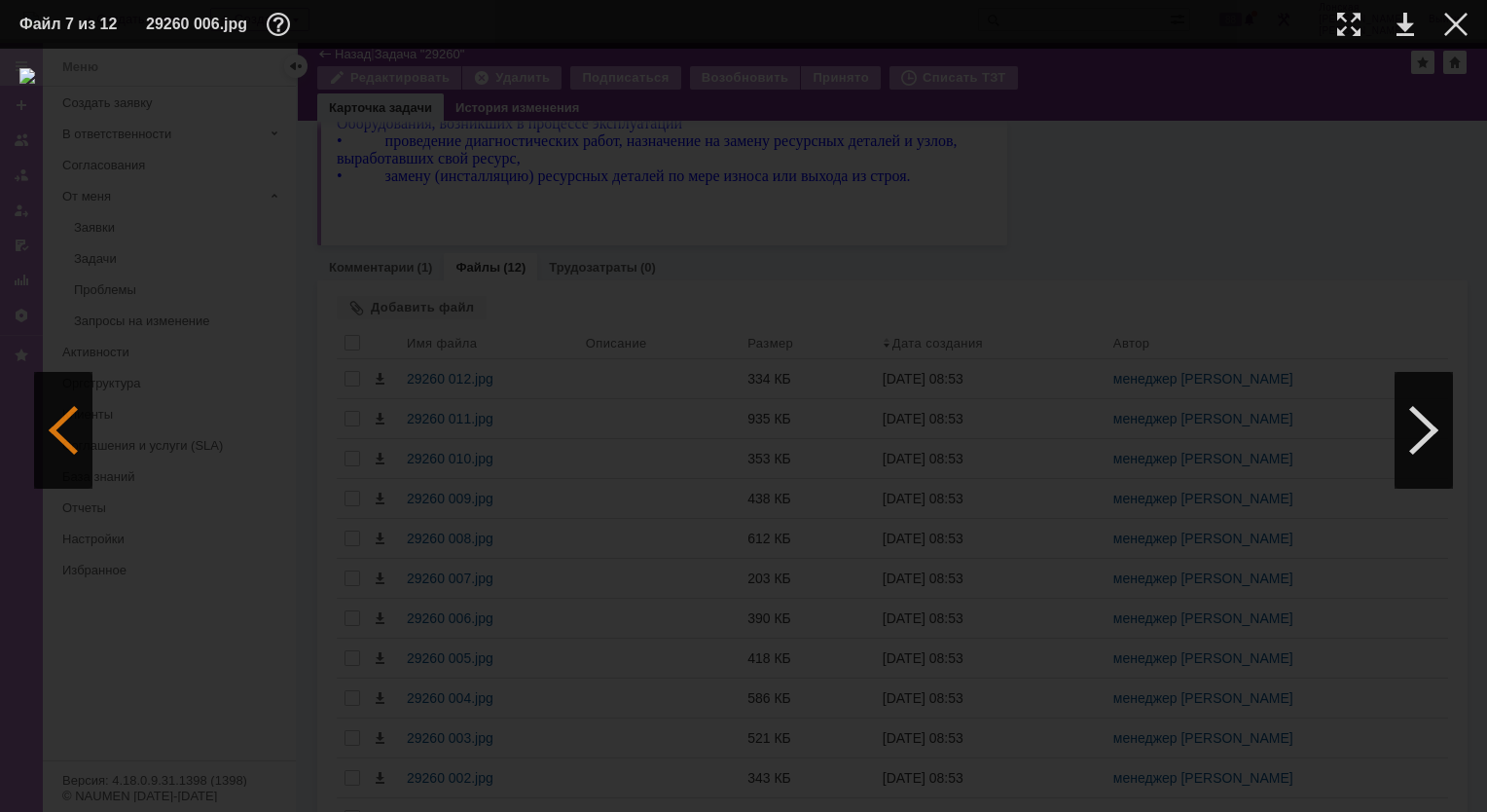
click at [58, 403] on div at bounding box center [64, 429] width 59 height 116
click at [1416, 454] on div at bounding box center [1424, 429] width 59 height 116
click at [86, 466] on div at bounding box center [64, 429] width 59 height 116
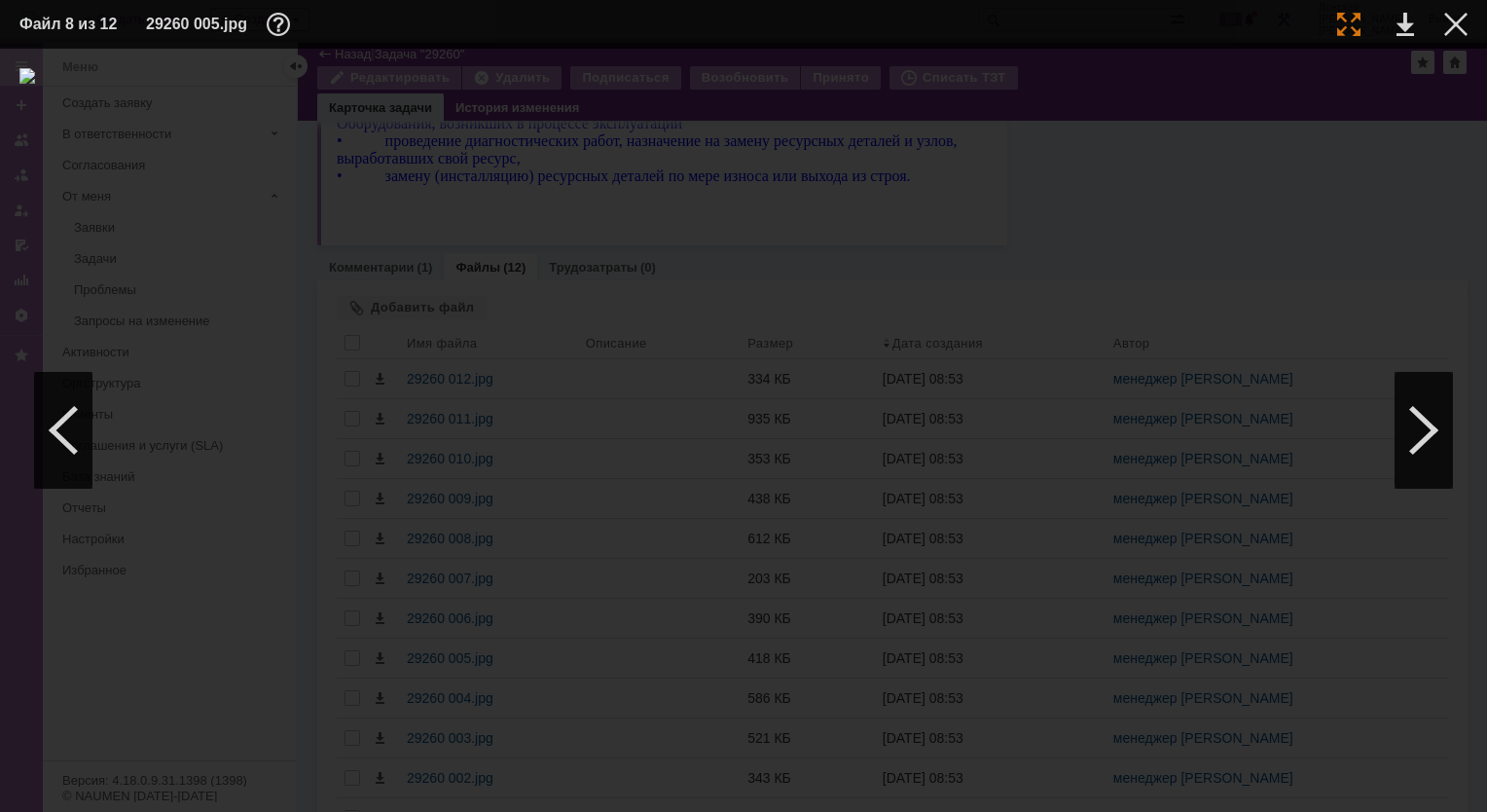
click at [1351, 22] on div at bounding box center [1349, 24] width 23 height 23
click at [471, 65] on img at bounding box center [744, 57] width 1487 height 16
click at [1434, 441] on div at bounding box center [1424, 429] width 59 height 116
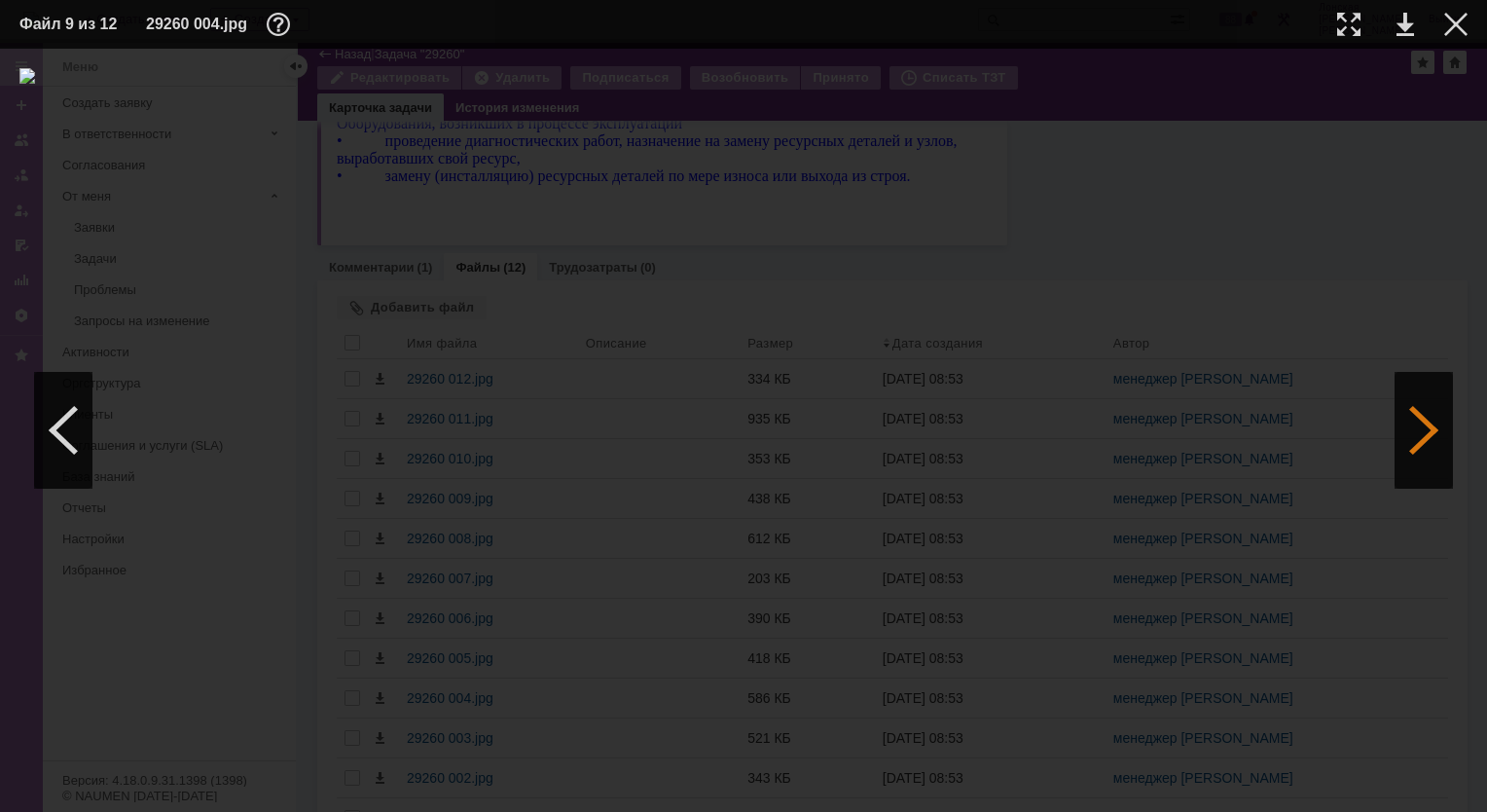
scroll to position [0, 0]
click at [1351, 37] on td at bounding box center [1333, 24] width 54 height 29
click at [1441, 434] on div at bounding box center [1424, 429] width 59 height 116
click at [1430, 440] on div at bounding box center [1424, 429] width 59 height 116
click at [1423, 436] on div at bounding box center [1424, 429] width 59 height 116
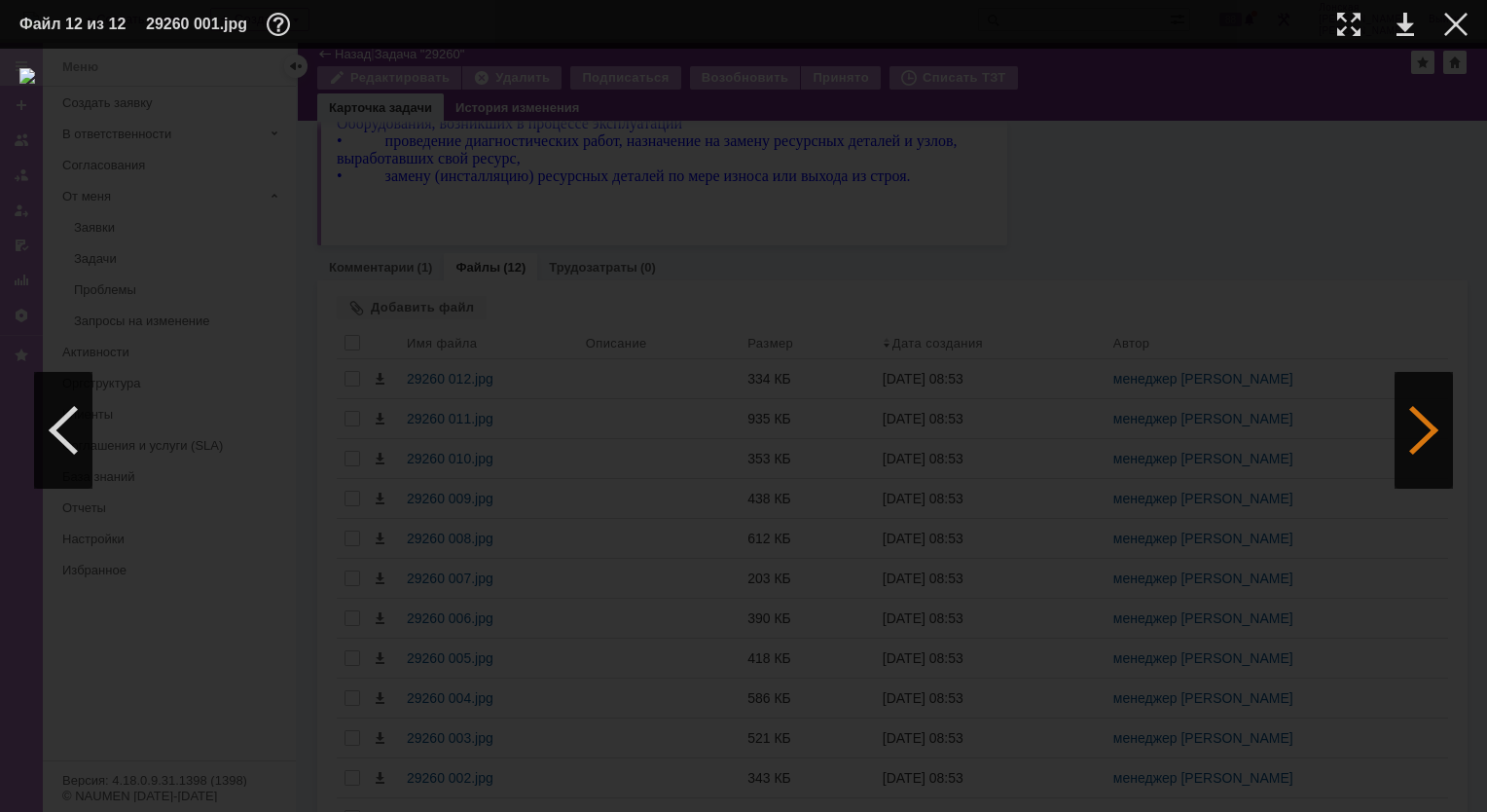
click at [1423, 436] on div at bounding box center [1424, 429] width 59 height 116
click at [64, 439] on div at bounding box center [64, 429] width 59 height 116
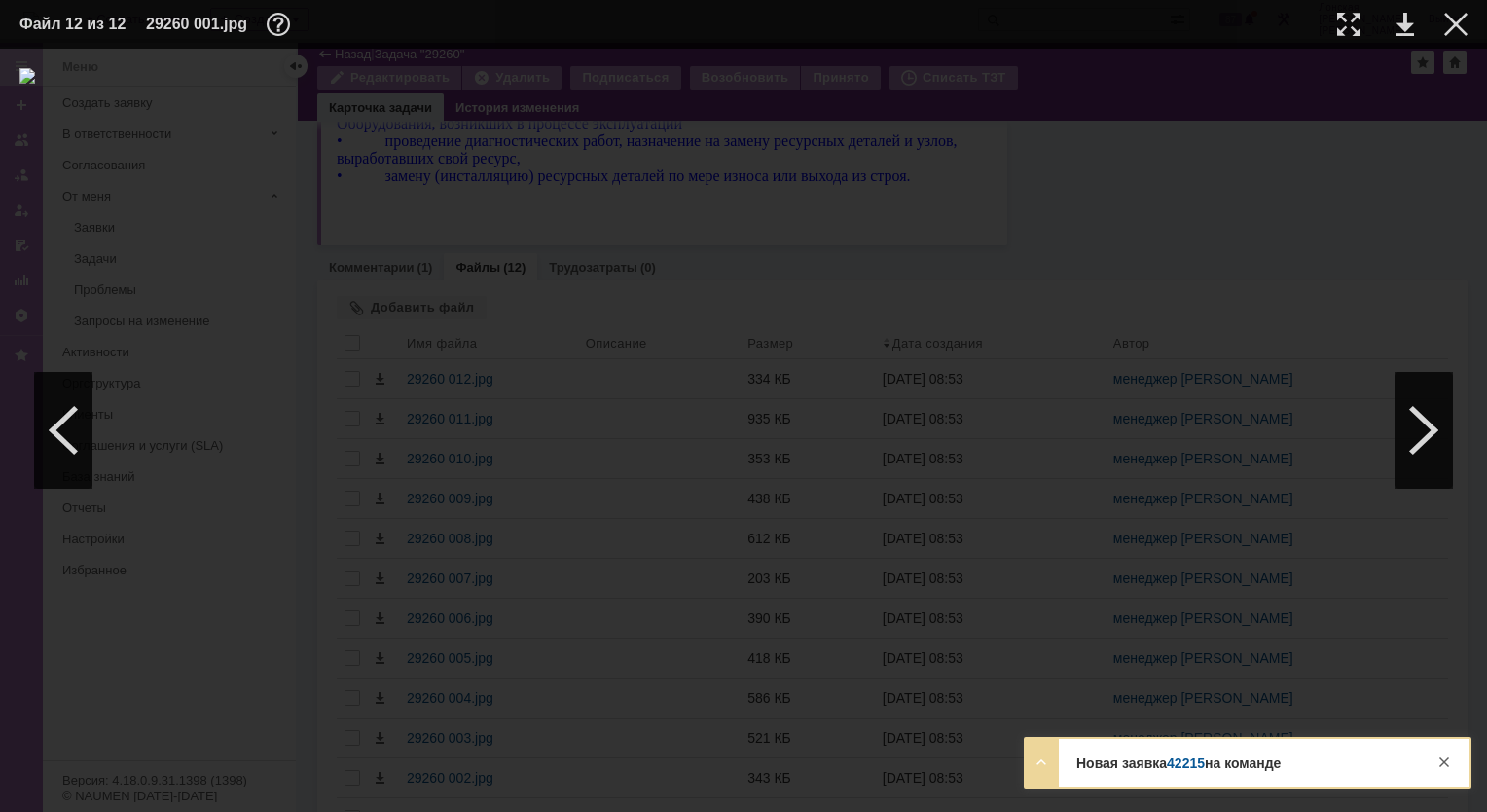
click at [1184, 766] on link "42215" at bounding box center [1186, 763] width 38 height 16
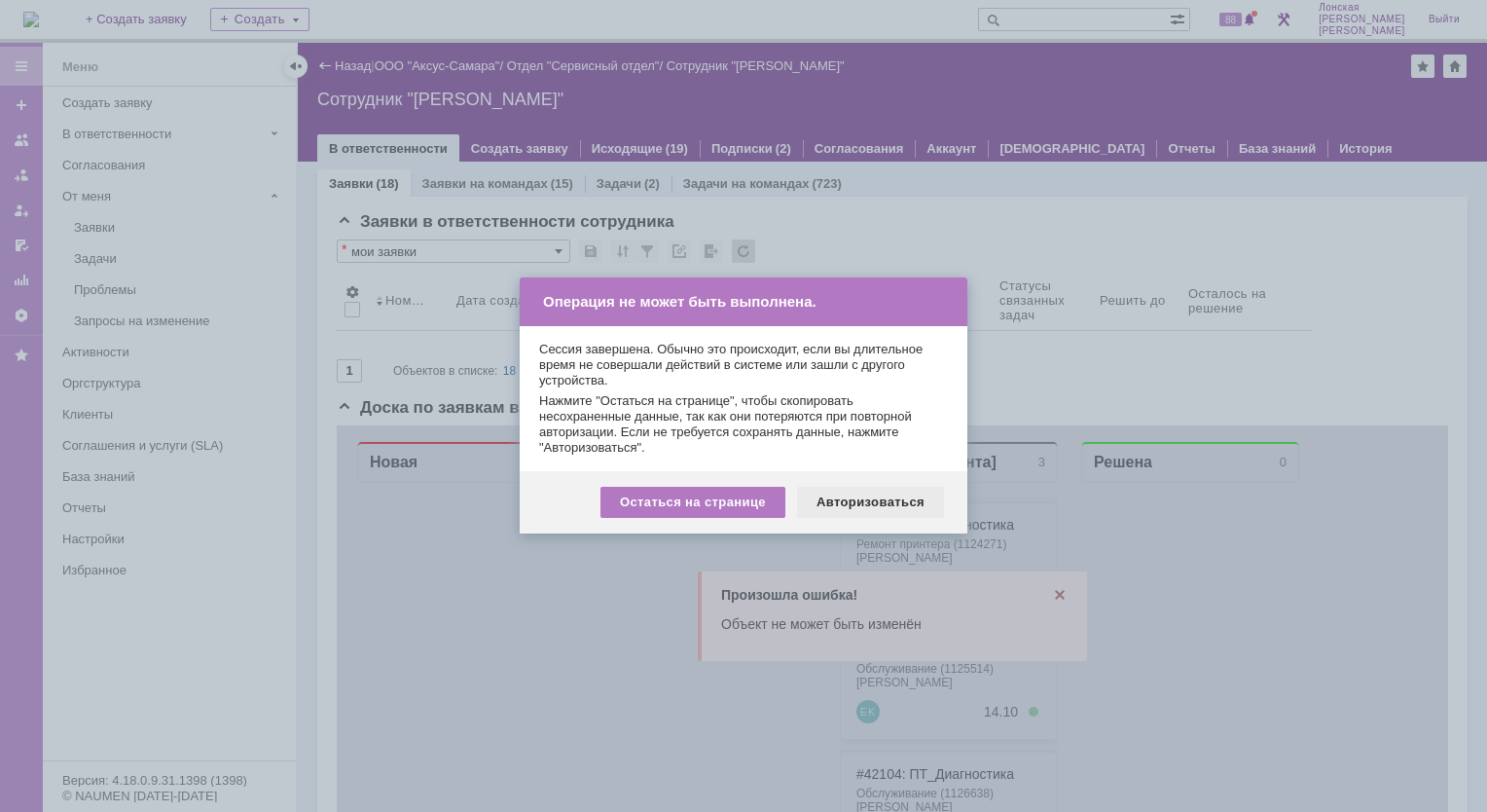
click at [904, 495] on div "Авторизоваться" at bounding box center [871, 502] width 147 height 31
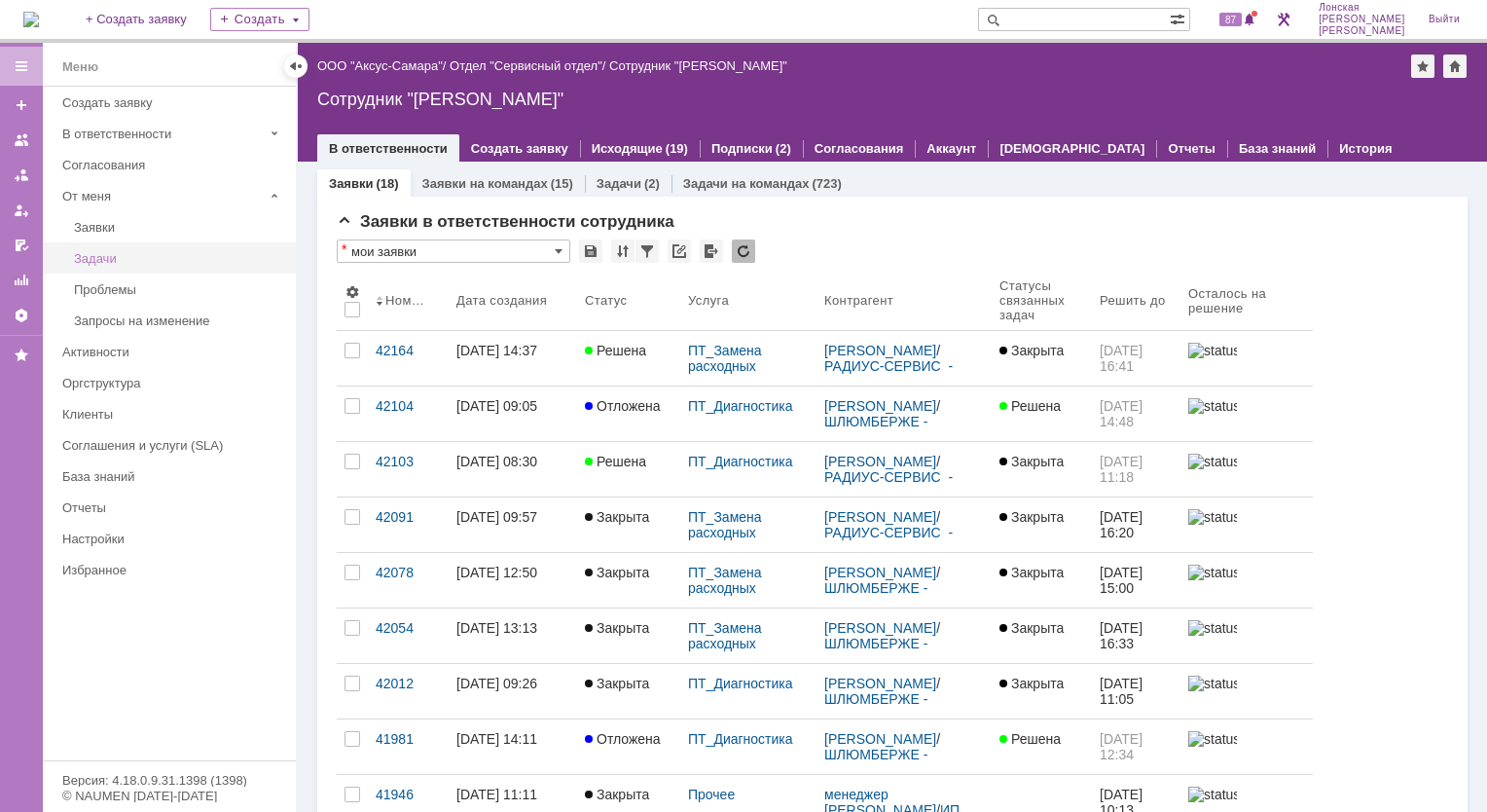
click at [90, 258] on div "Задачи" at bounding box center [179, 258] width 210 height 15
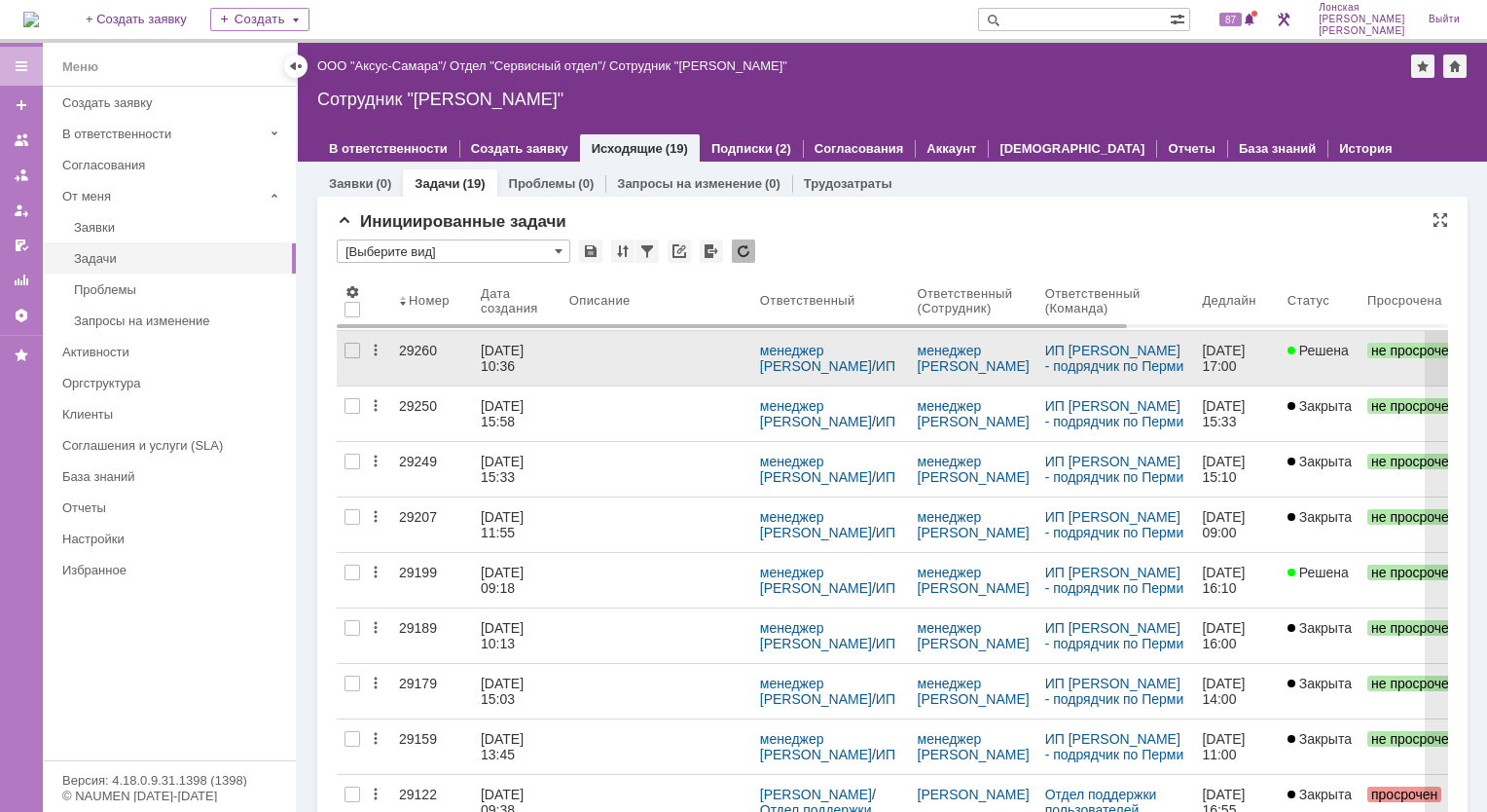
click at [401, 358] on link "29260" at bounding box center [432, 358] width 82 height 55
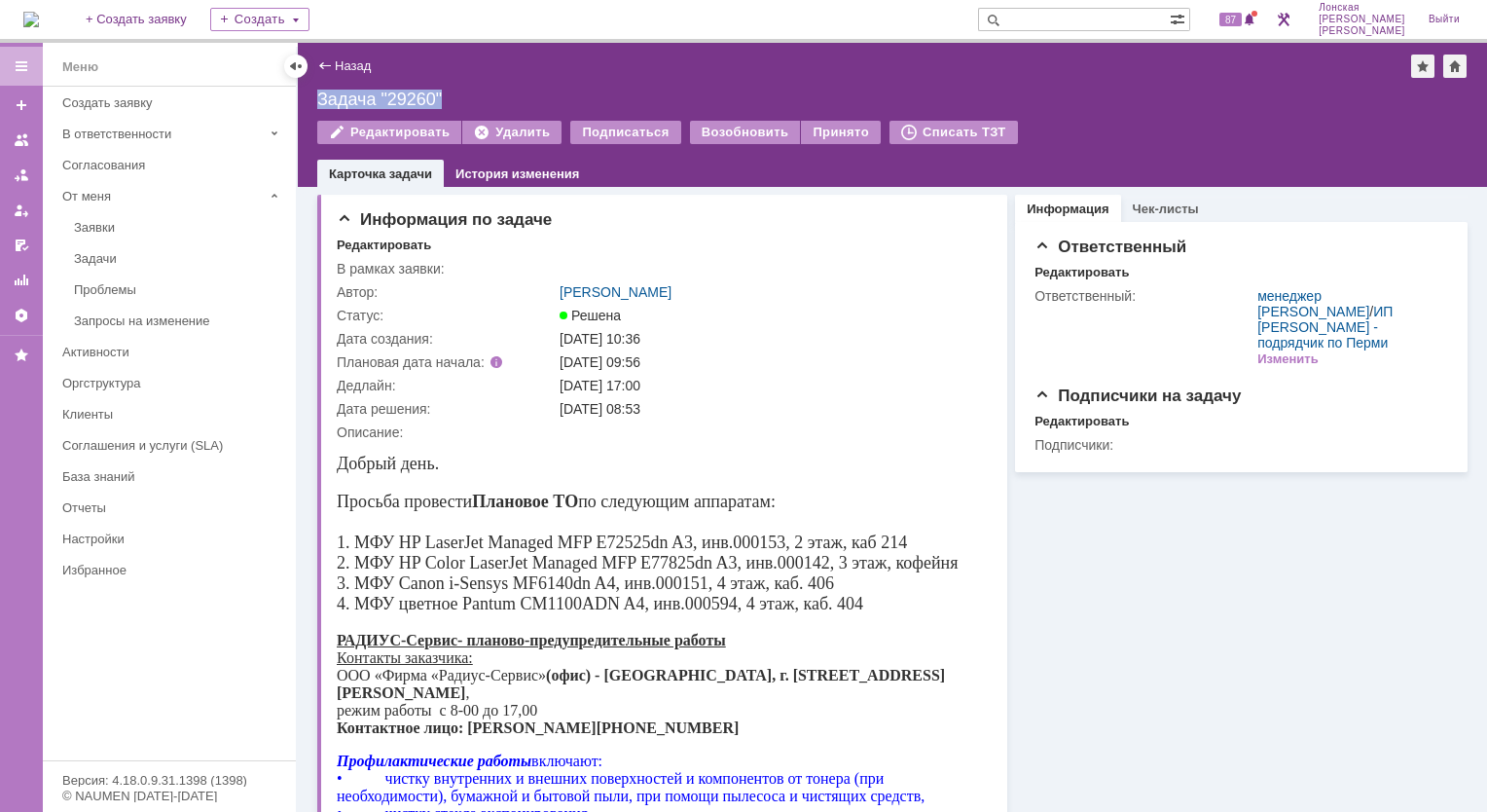
drag, startPoint x: 440, startPoint y: 102, endPoint x: 300, endPoint y: 99, distance: 140.0
click at [300, 99] on div "Назад | Задача "29260" Задача "29260" Редактировать Удалить Подписаться Возобно…" at bounding box center [892, 114] width 1190 height 144
copy div "Задача "29260""
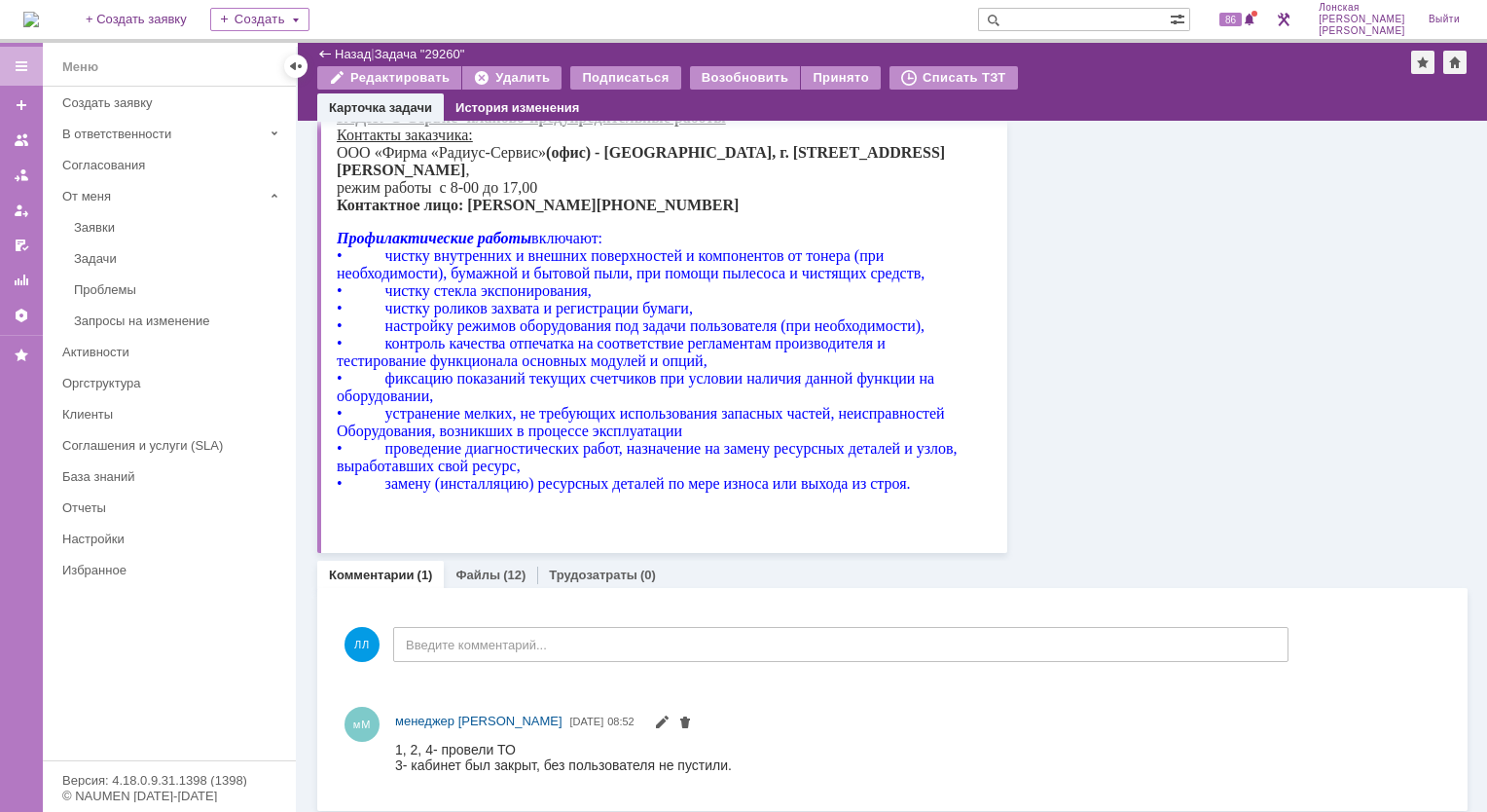
scroll to position [463, 0]
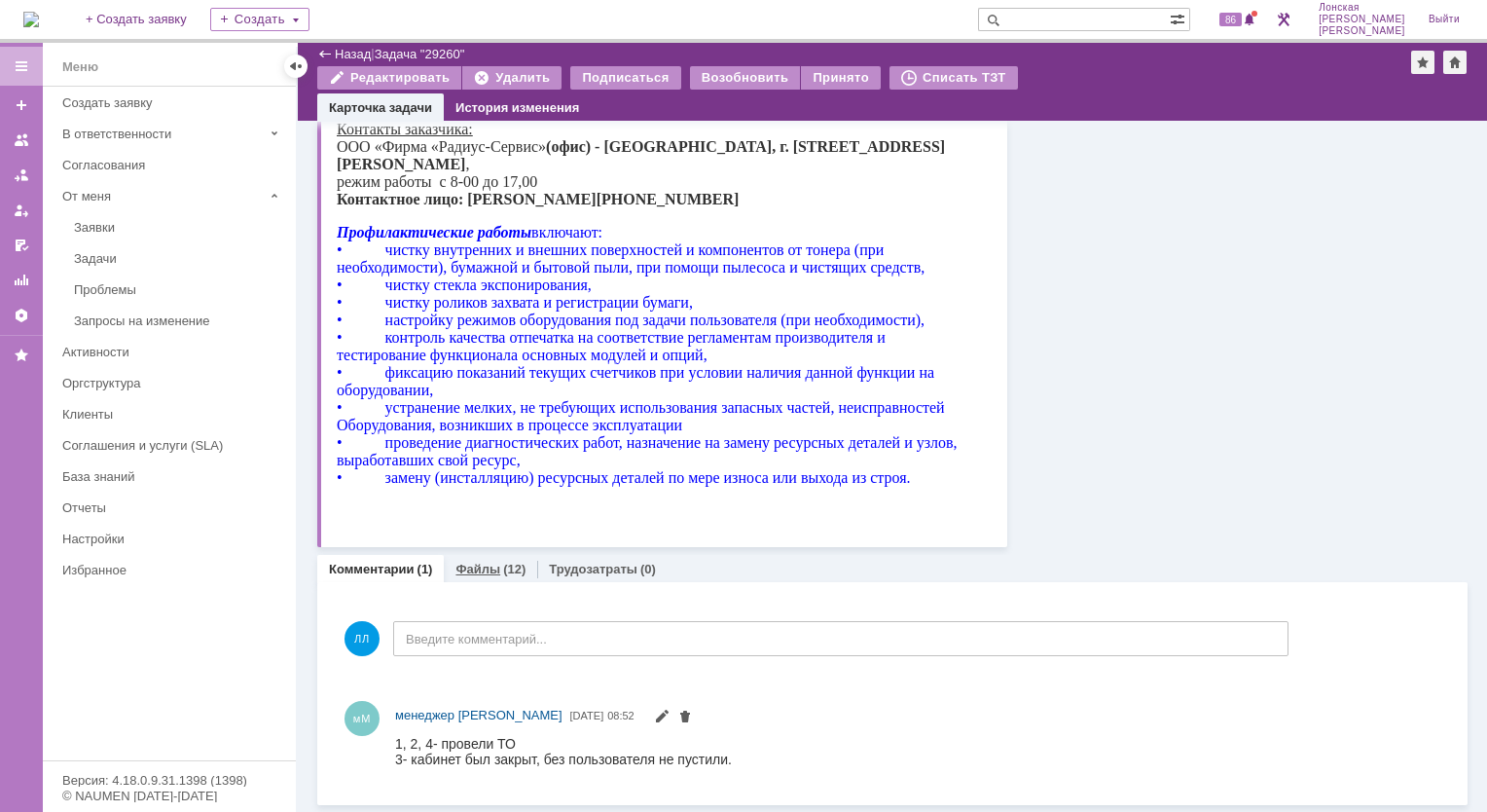
click at [476, 566] on link "Файлы" at bounding box center [478, 568] width 45 height 15
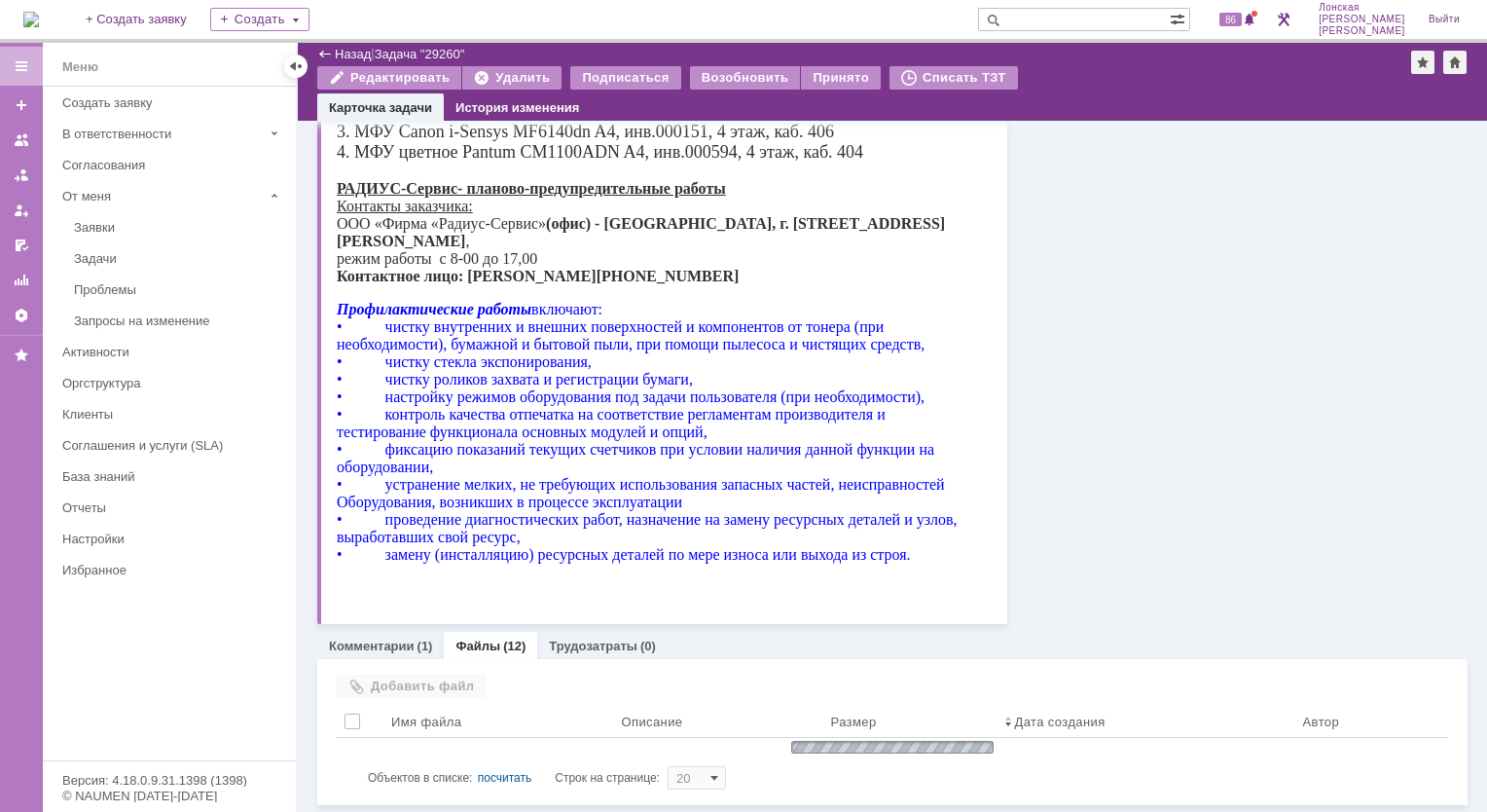
scroll to position [463, 0]
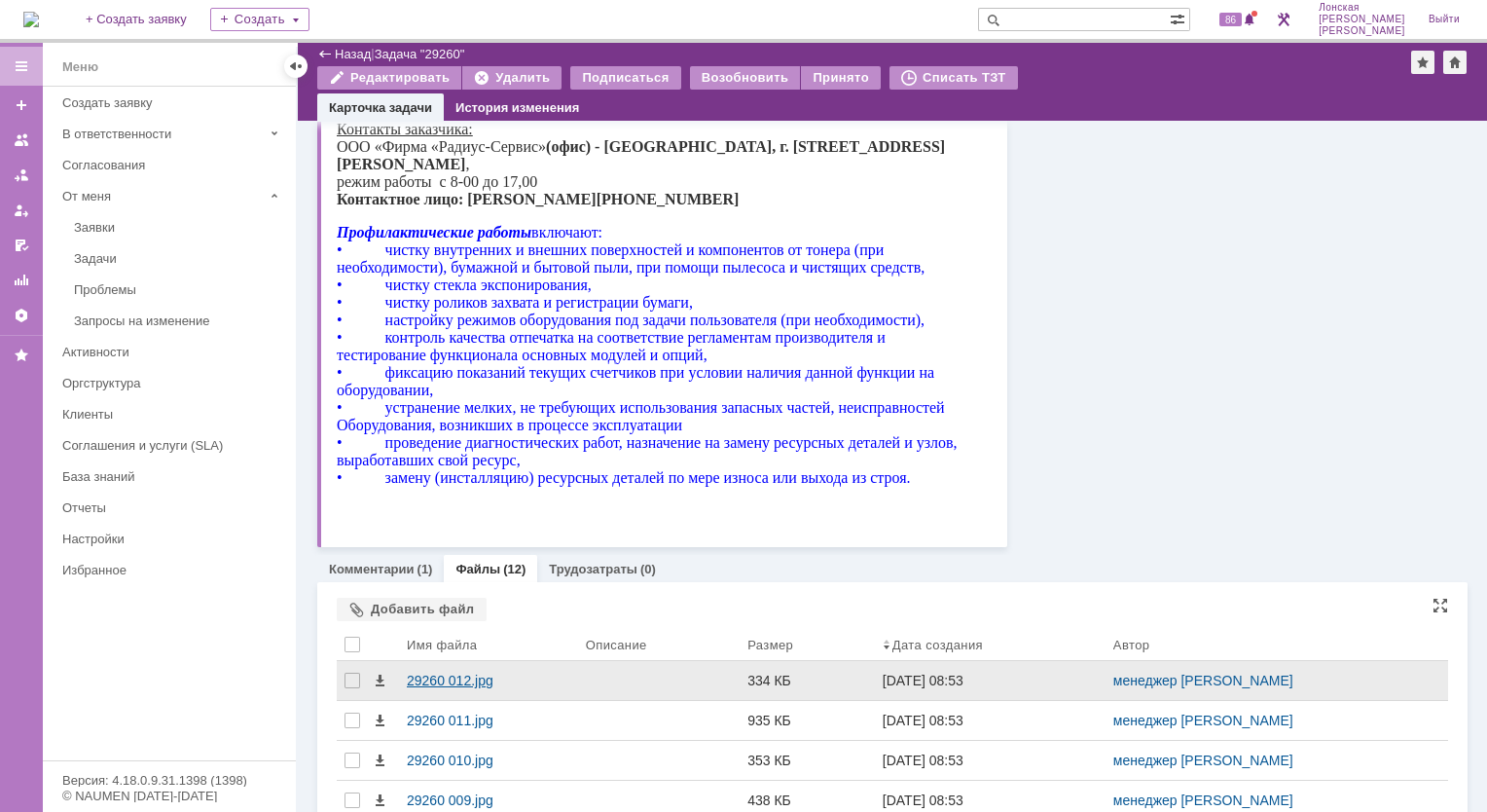
click at [426, 680] on div "29260 012.jpg" at bounding box center [488, 680] width 163 height 16
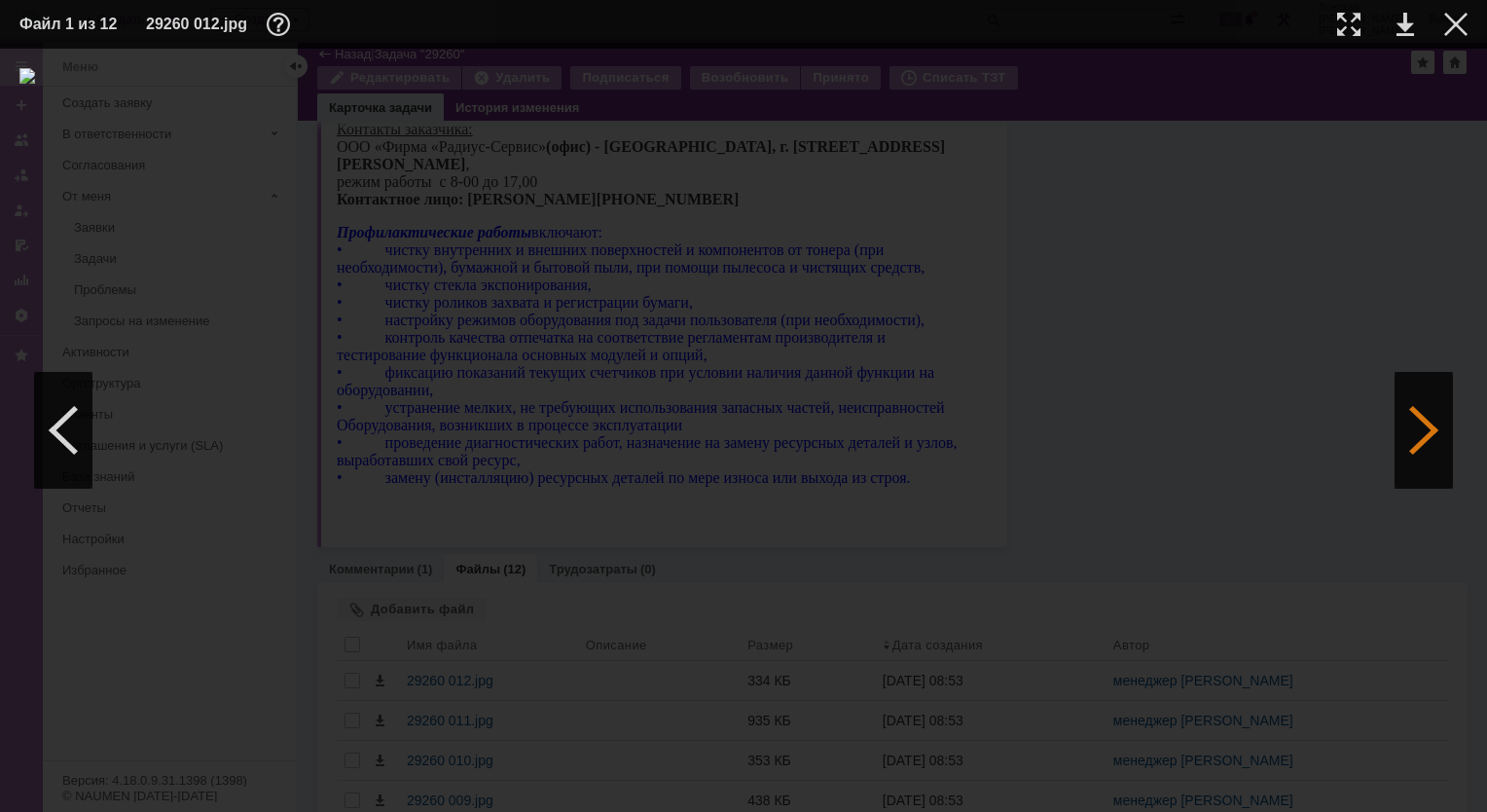
click at [1436, 429] on div at bounding box center [1424, 429] width 59 height 116
click at [1434, 442] on div at bounding box center [1424, 429] width 59 height 116
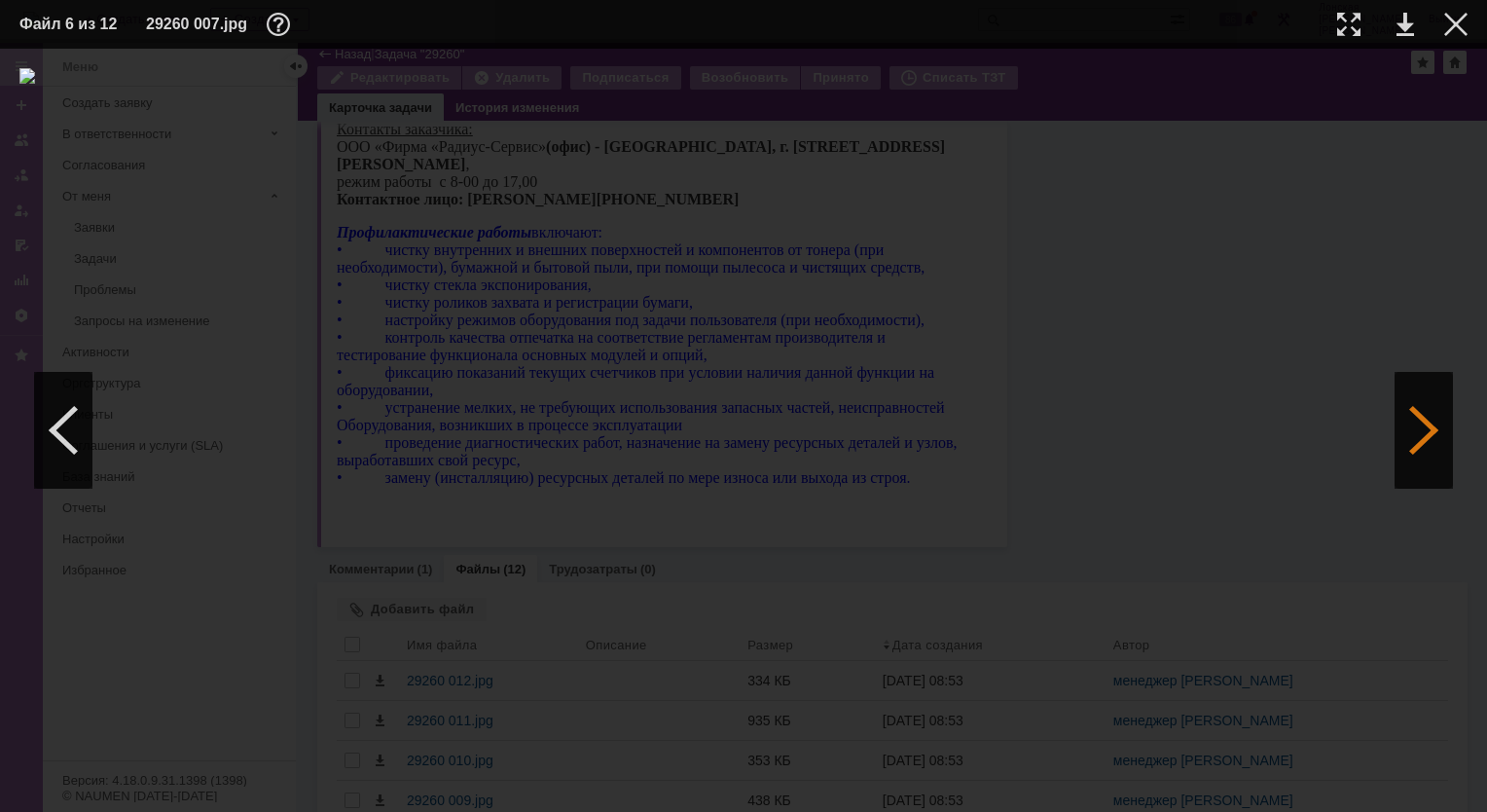
click at [1434, 442] on div at bounding box center [1424, 429] width 59 height 116
click at [1420, 430] on div at bounding box center [1424, 429] width 59 height 116
click at [1419, 450] on div at bounding box center [1424, 429] width 59 height 116
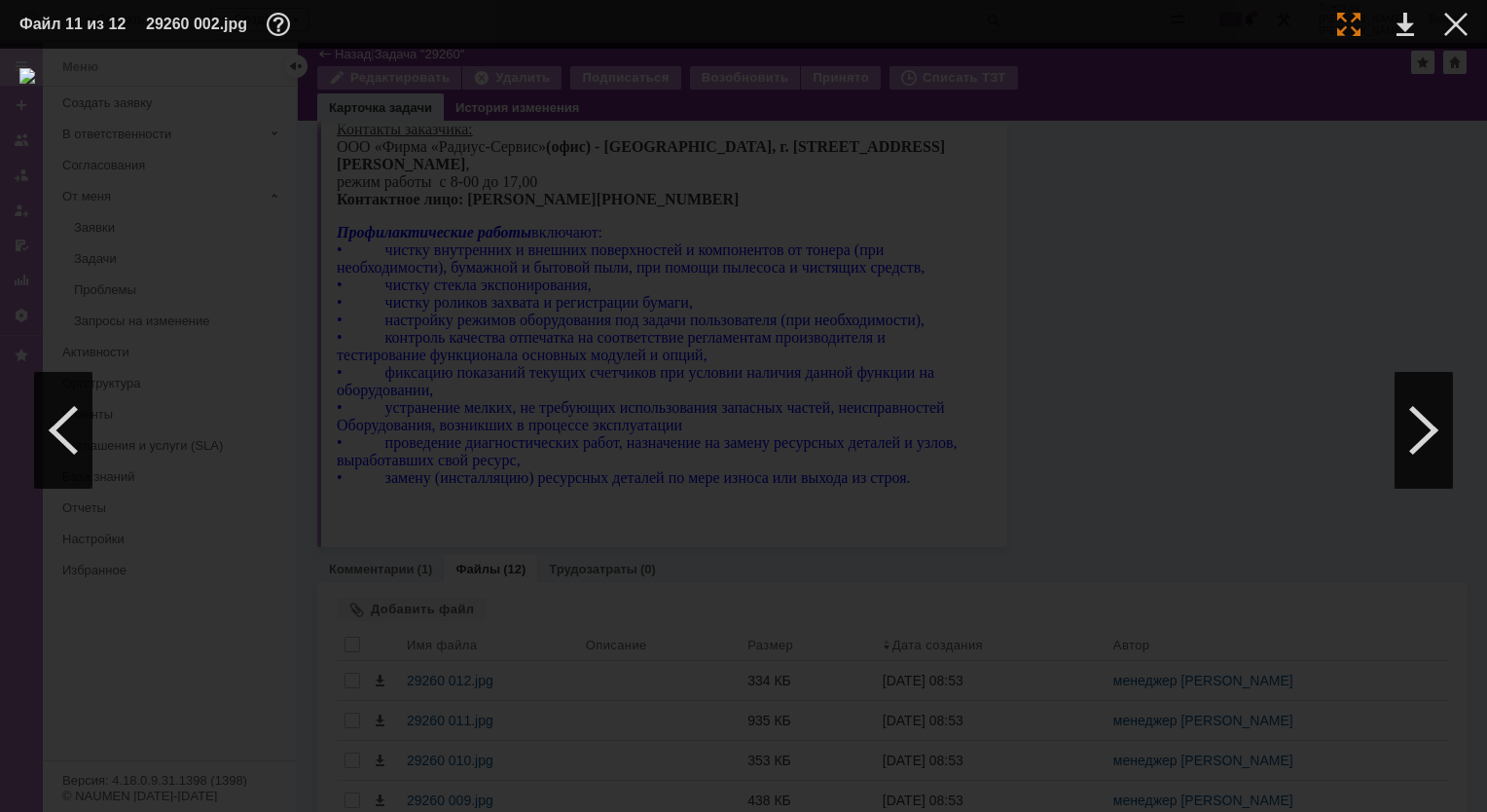
click at [1350, 19] on div at bounding box center [1349, 24] width 23 height 23
click at [1415, 449] on div at bounding box center [1424, 429] width 59 height 116
click at [71, 442] on div at bounding box center [64, 429] width 59 height 116
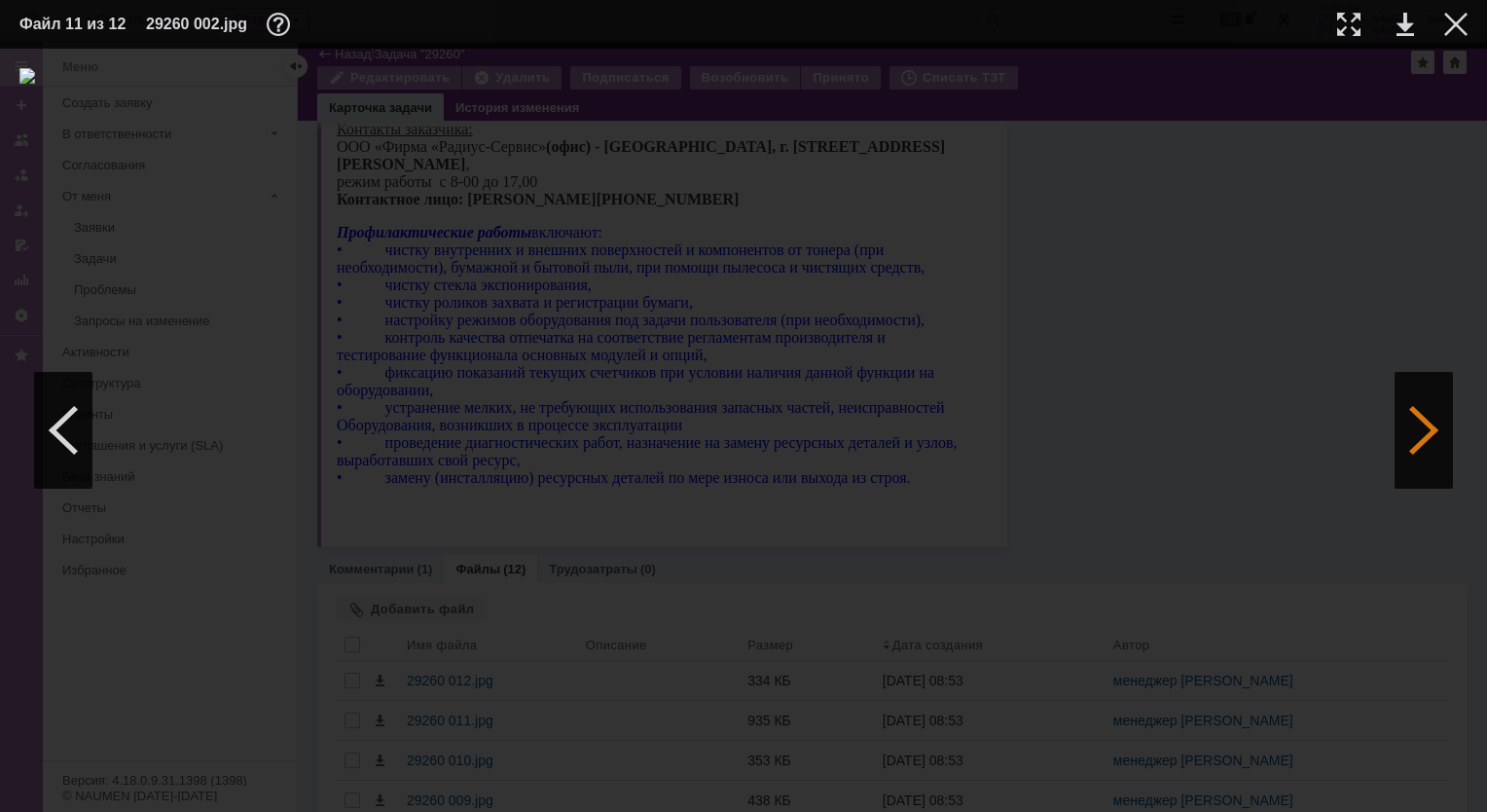
click at [1415, 434] on div at bounding box center [1424, 429] width 59 height 116
click at [1354, 26] on div at bounding box center [1349, 24] width 23 height 23
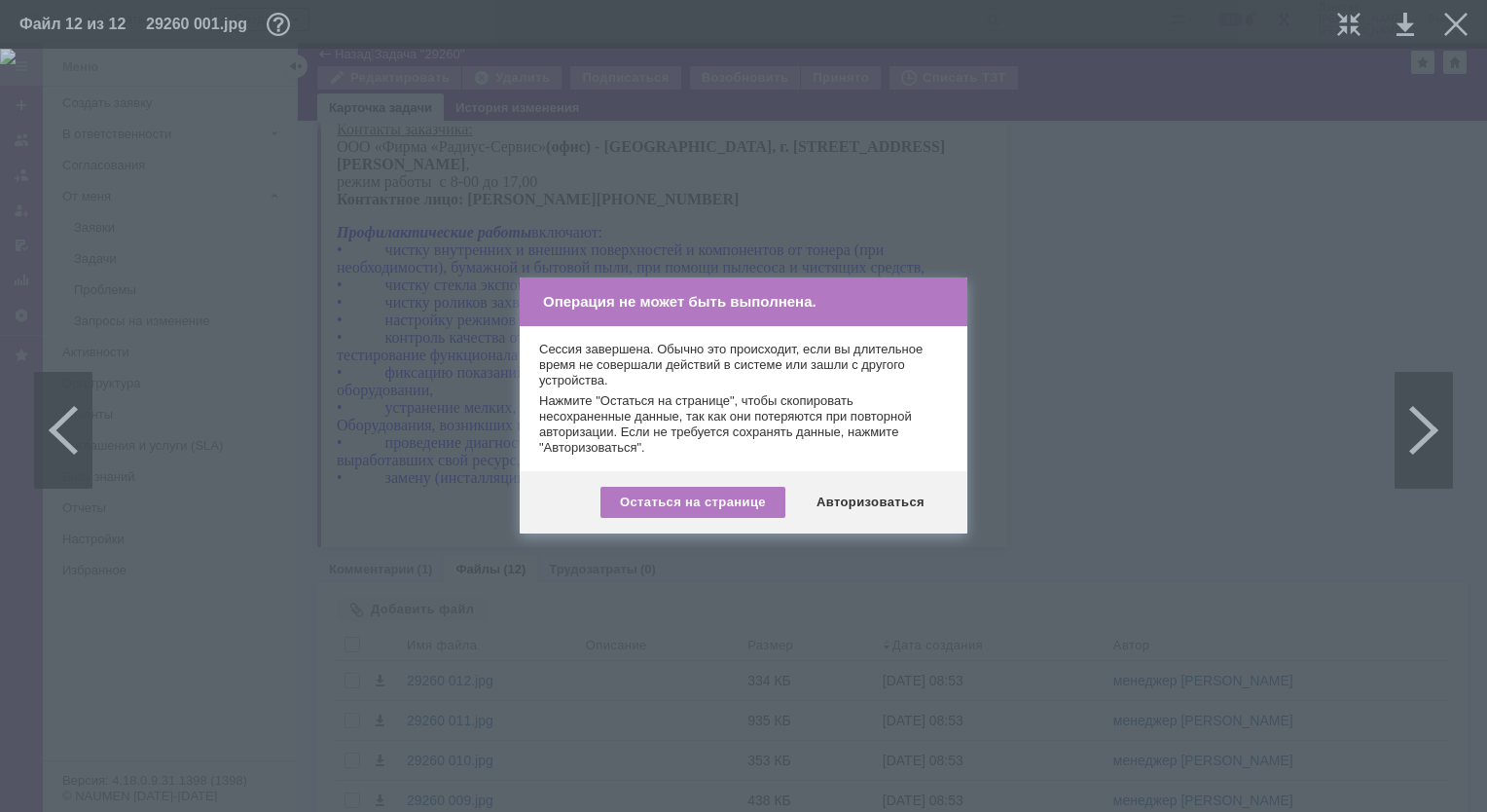
click at [884, 500] on div "Авторизоваться" at bounding box center [871, 502] width 147 height 31
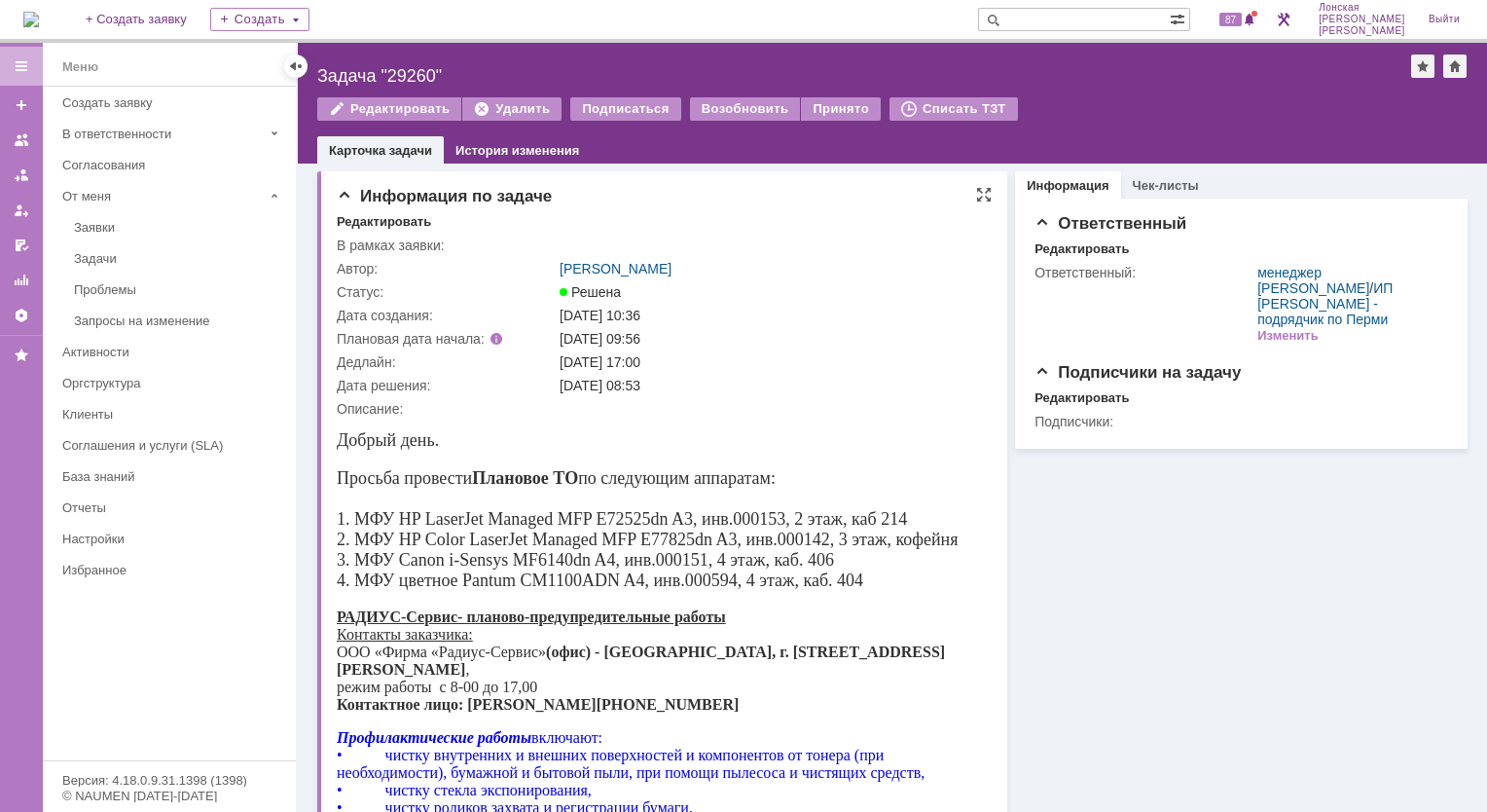
click at [842, 364] on div "[DATE] 17:00" at bounding box center [770, 362] width 422 height 16
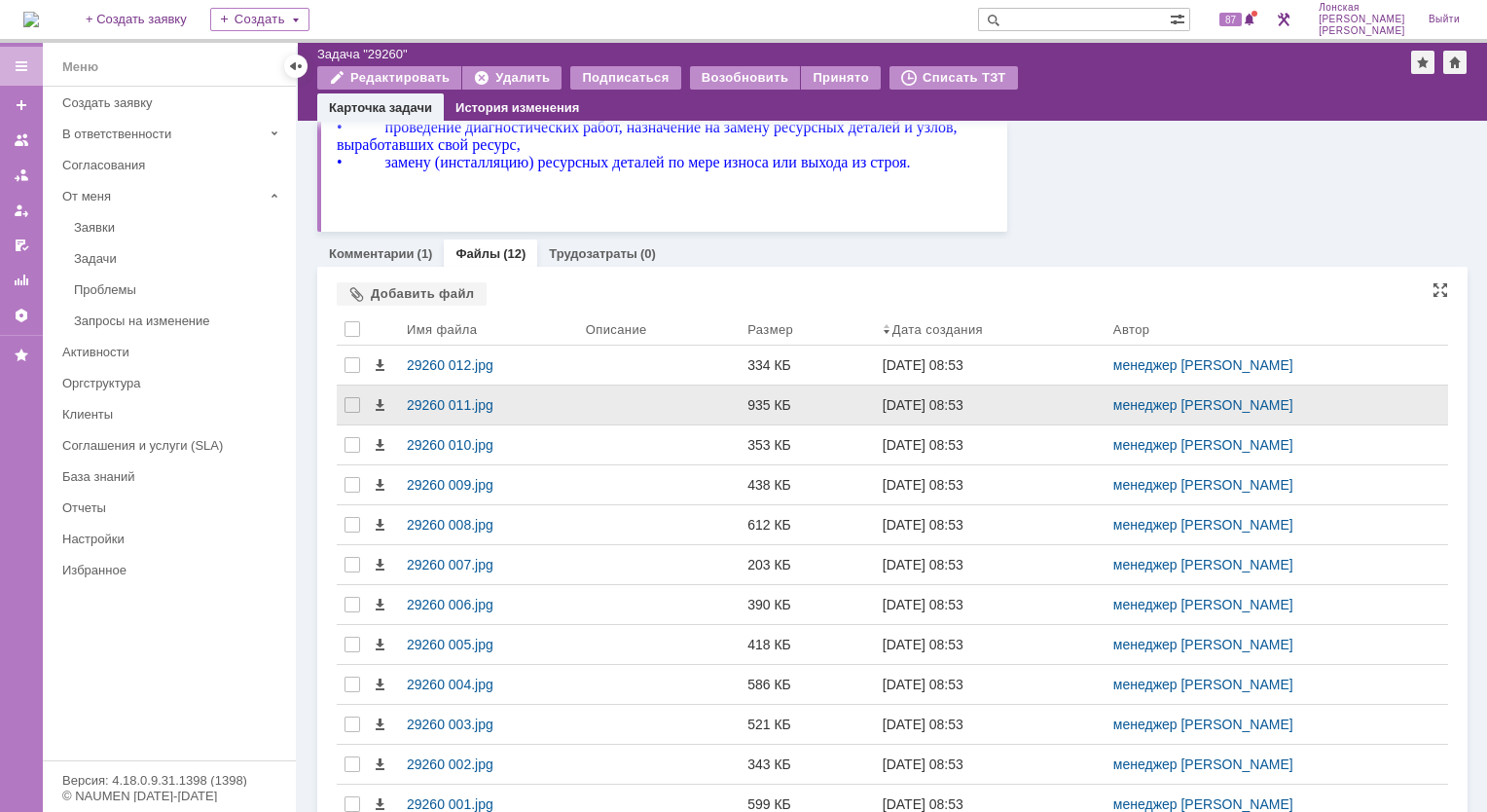
scroll to position [779, 0]
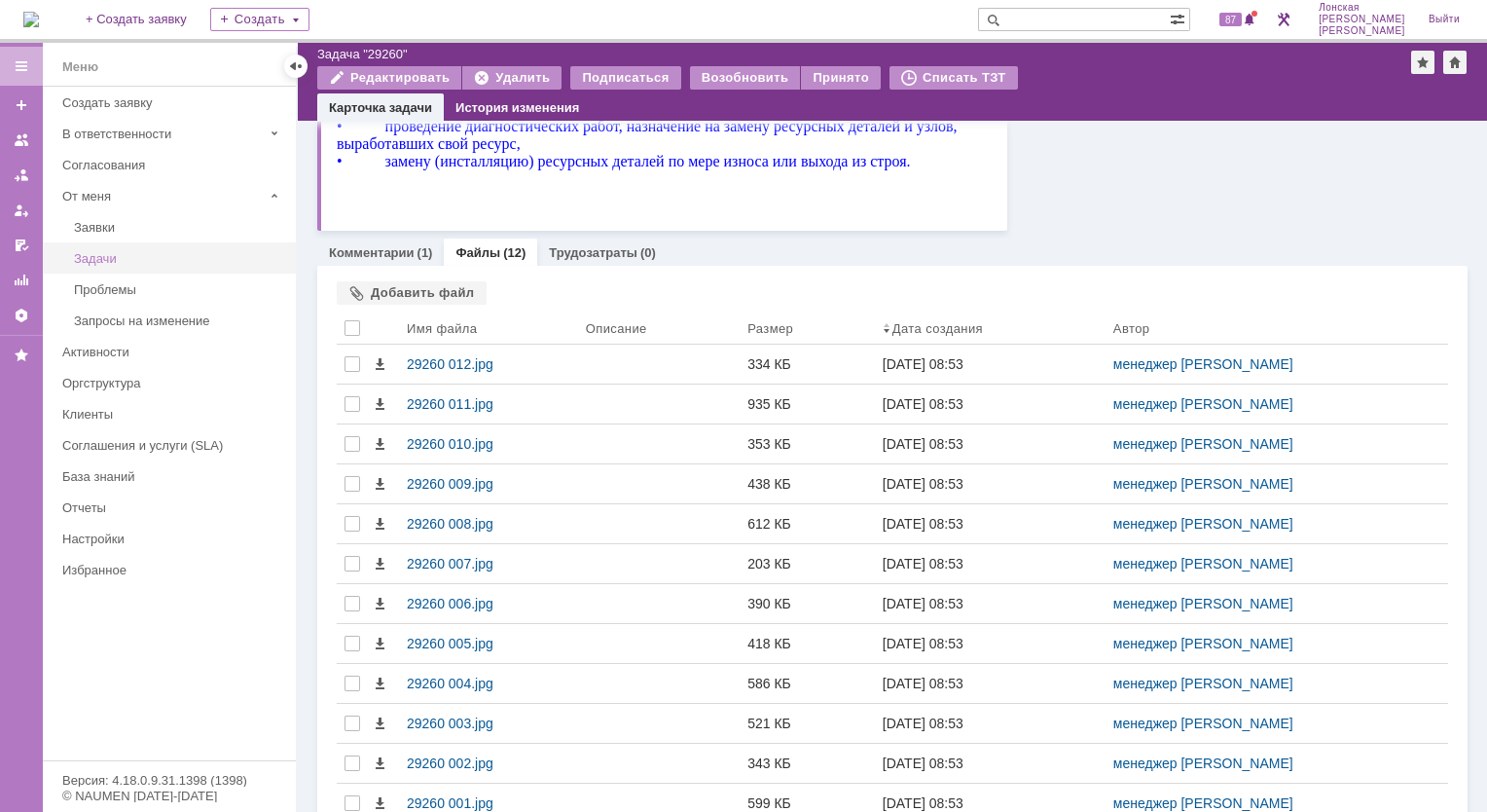
click at [138, 263] on div "Задачи" at bounding box center [179, 258] width 210 height 15
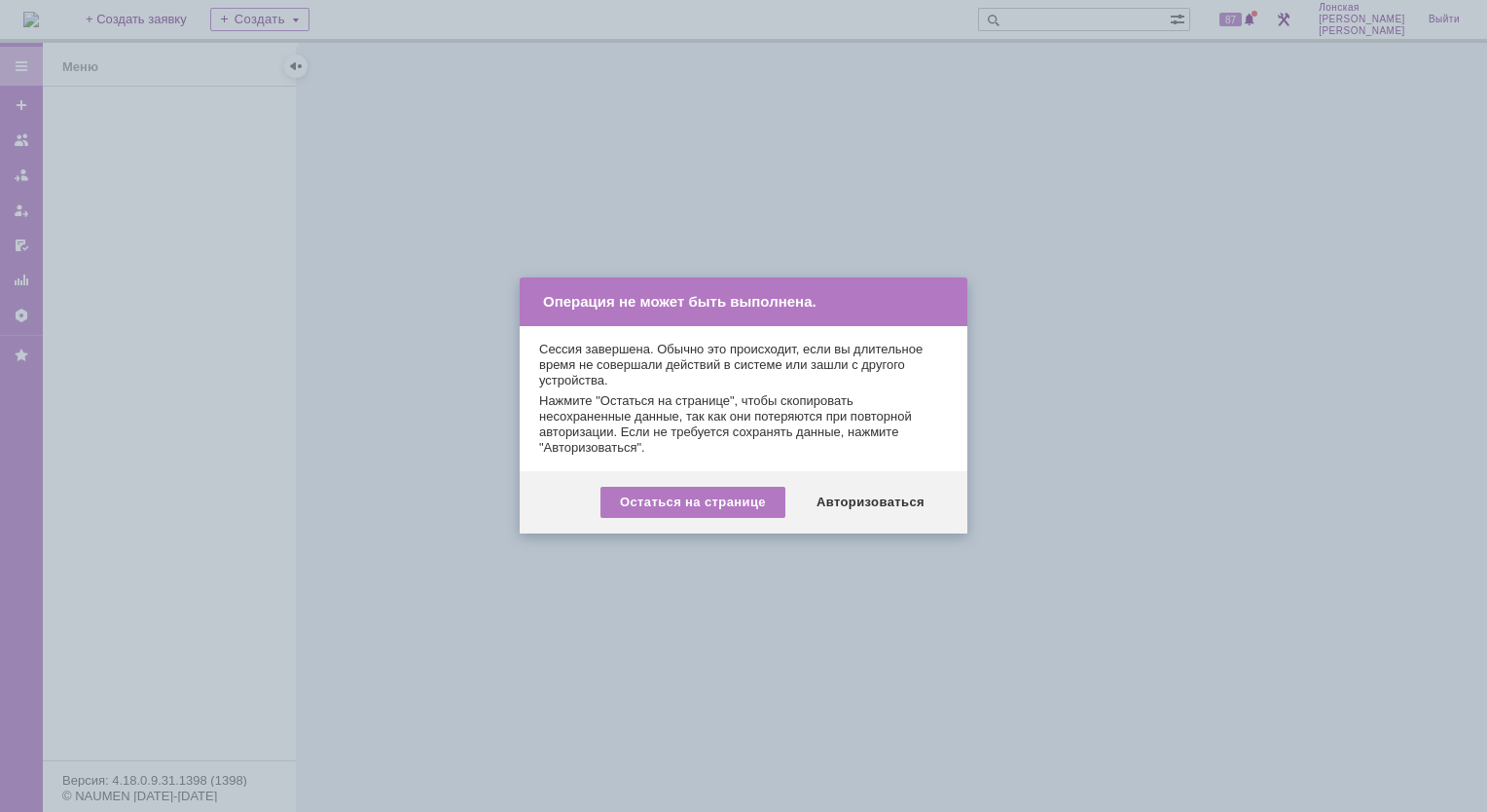
click at [878, 502] on div "Авторизоваться" at bounding box center [871, 502] width 147 height 31
